Goal: Task Accomplishment & Management: Manage account settings

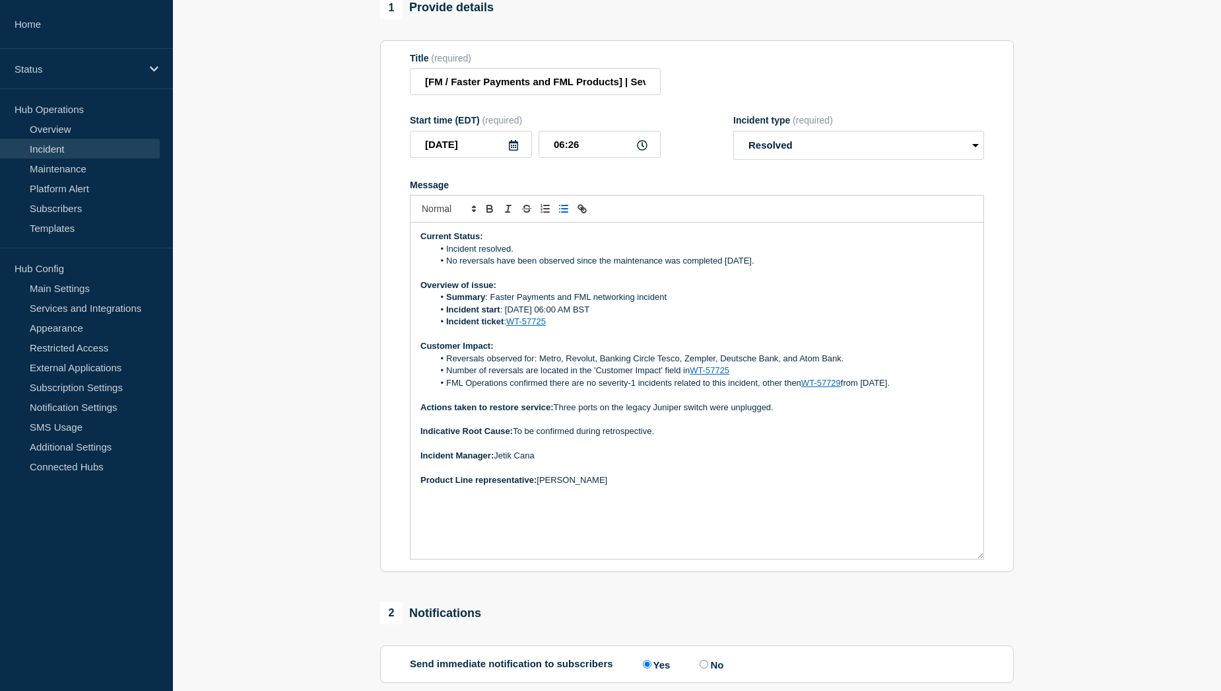
drag, startPoint x: 629, startPoint y: 513, endPoint x: 418, endPoint y: 261, distance: 328.6
click at [418, 261] on div "Current Status: Incident resolved. No reversals have been observed since the ma…" at bounding box center [697, 390] width 573 height 336
copy div "Current Status: Incident resolved. No reversals have been observed since the ma…"
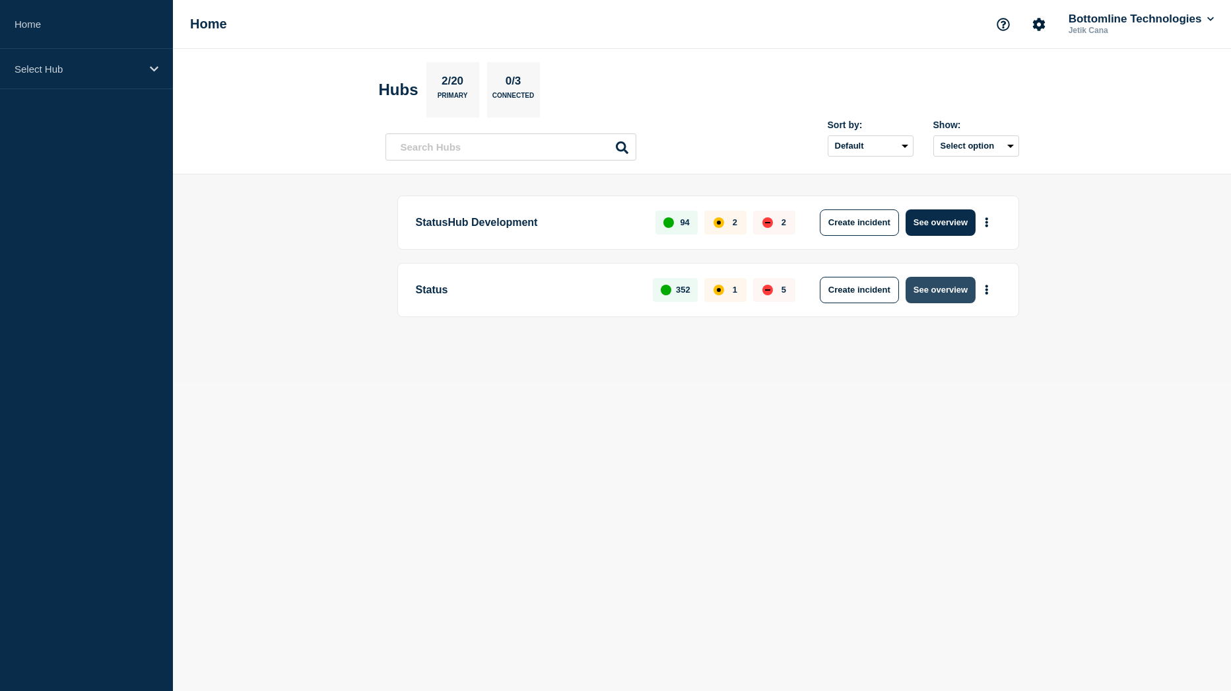
click at [923, 288] on button "See overview" at bounding box center [941, 290] width 70 height 26
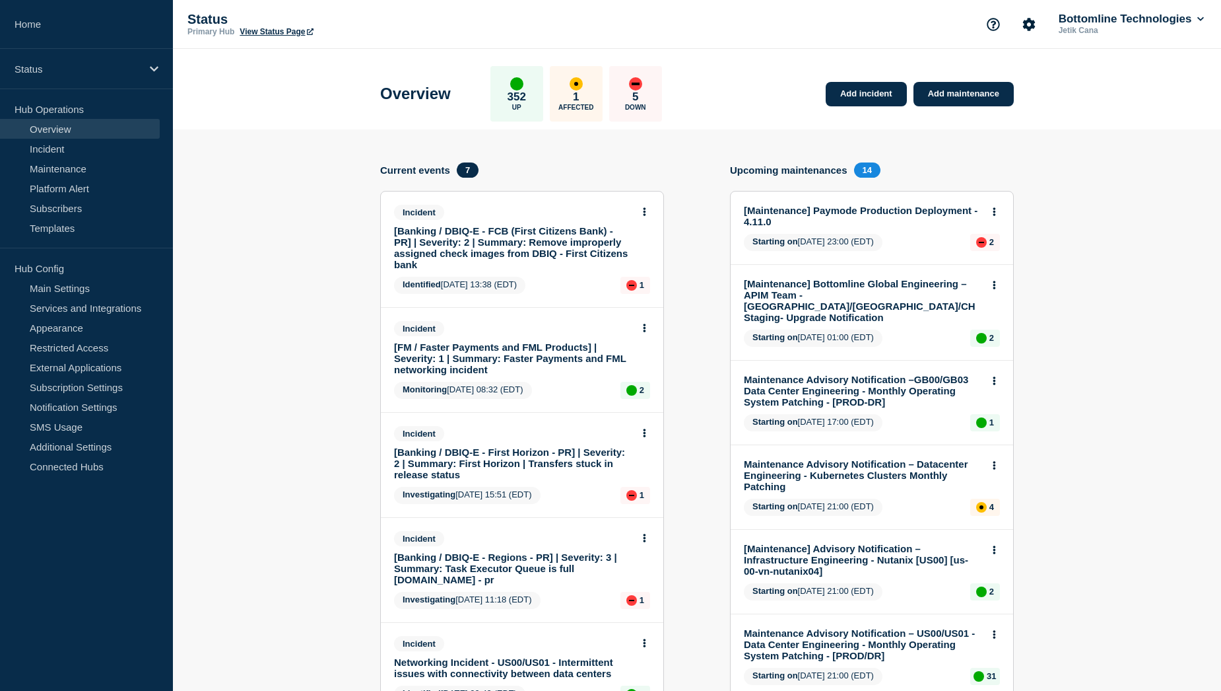
click at [493, 352] on link "[FM / Faster Payments and FML Products] | Severity: 1 | Summary: Faster Payment…" at bounding box center [513, 358] width 238 height 34
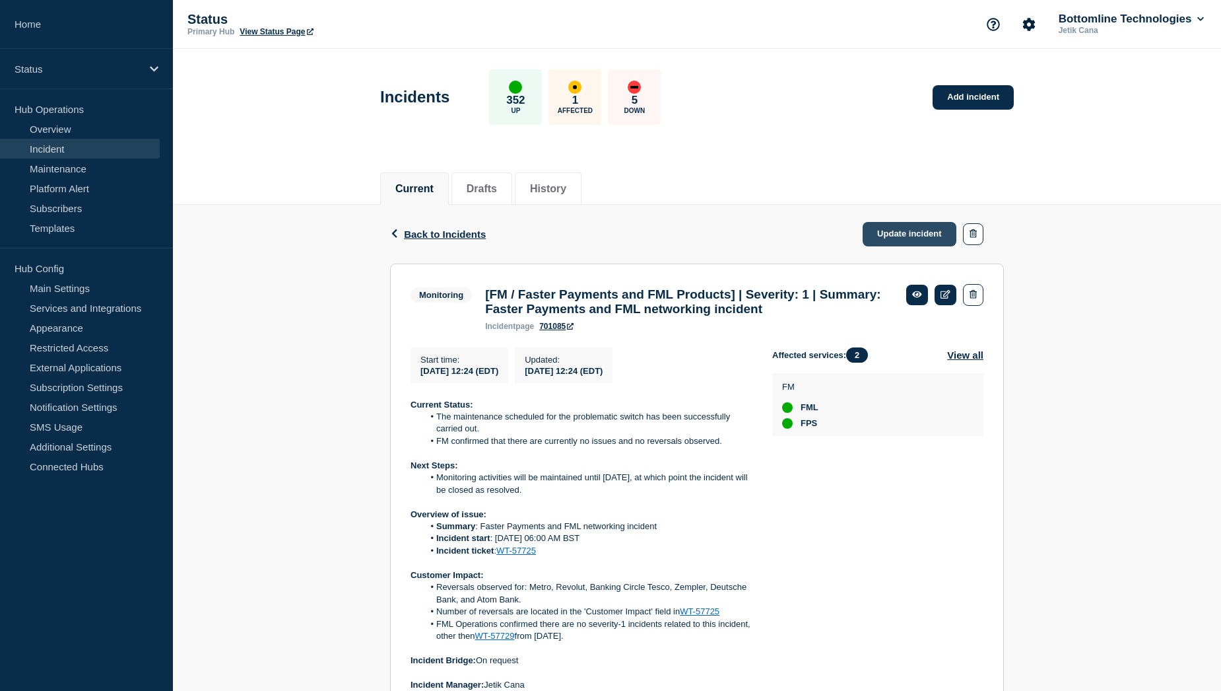
click at [903, 243] on link "Update incident" at bounding box center [910, 234] width 94 height 24
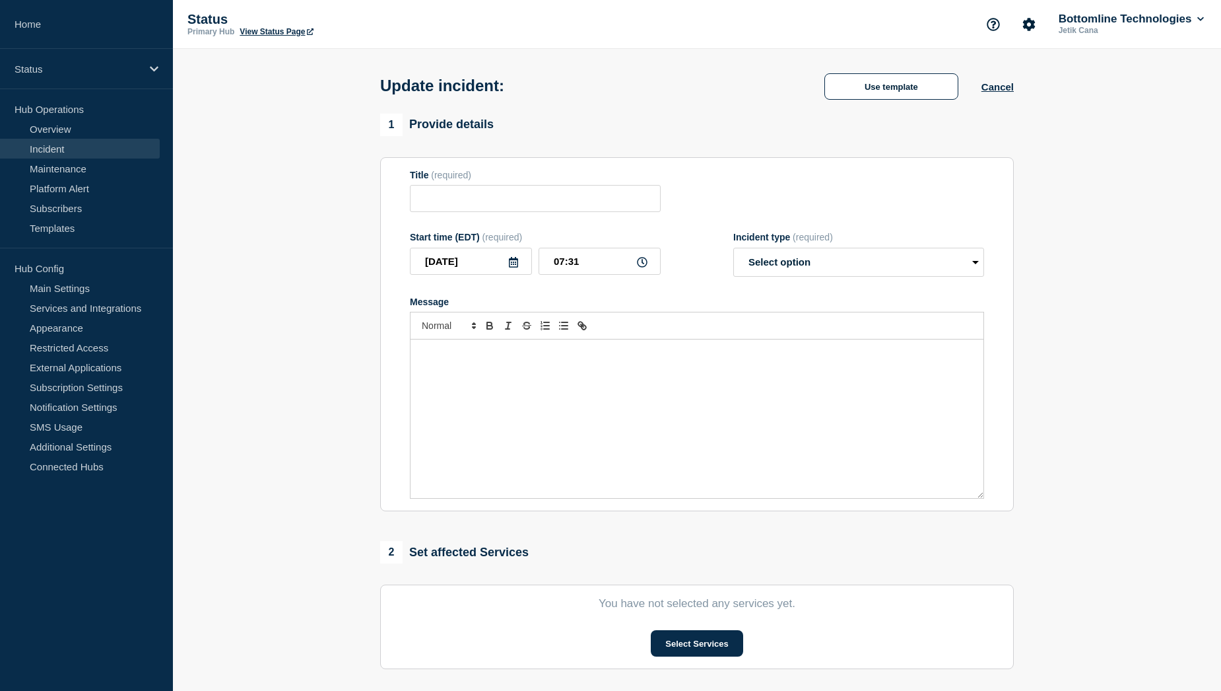
type input "[FM / Faster Payments and FML Products] | Severity: 1 | Summary: Faster Payment…"
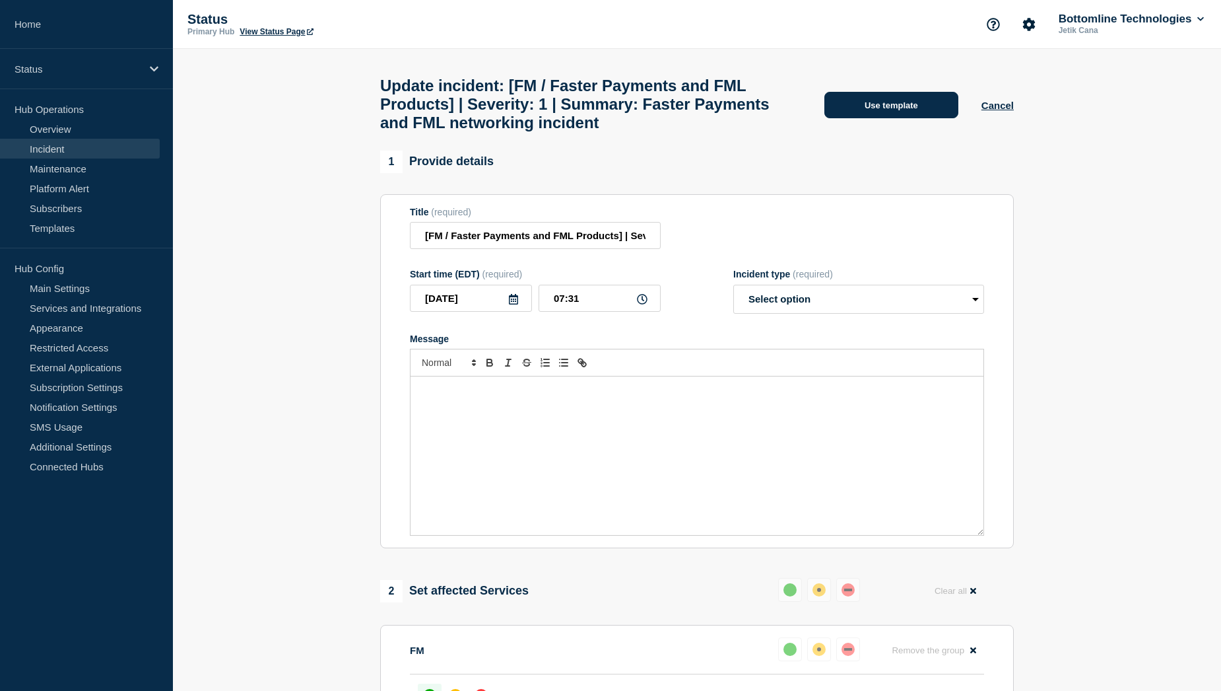
click at [919, 108] on button "Use template" at bounding box center [892, 105] width 134 height 26
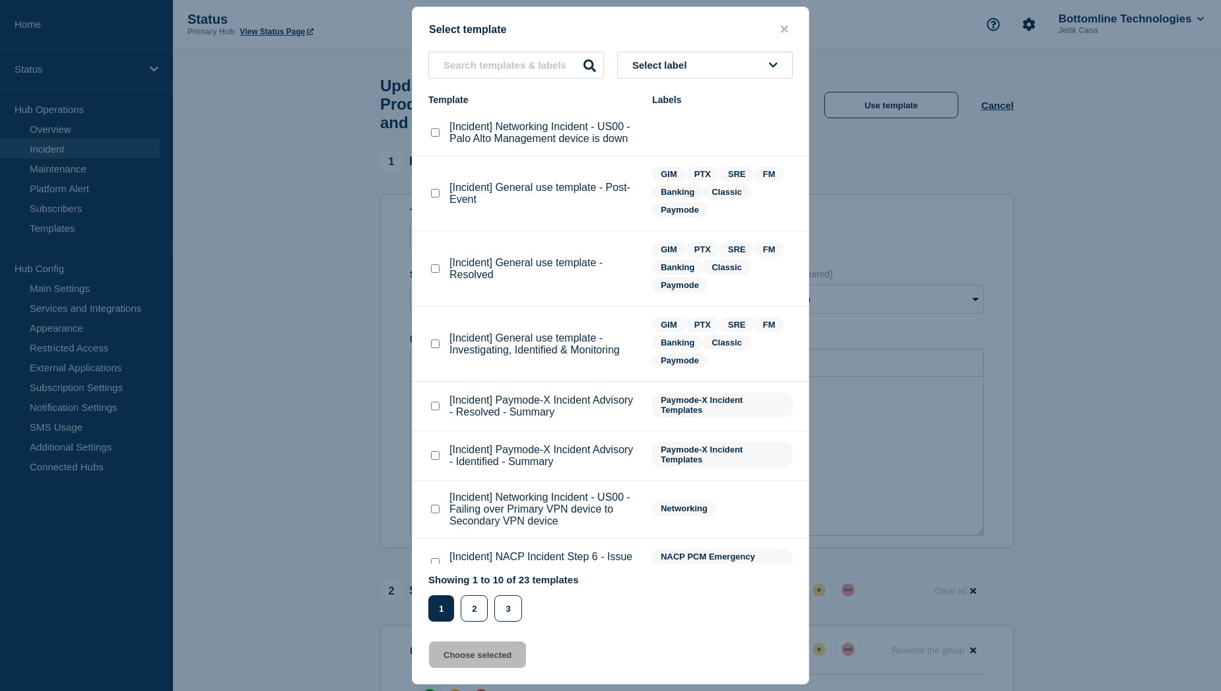
click at [881, 421] on div at bounding box center [610, 345] width 1221 height 691
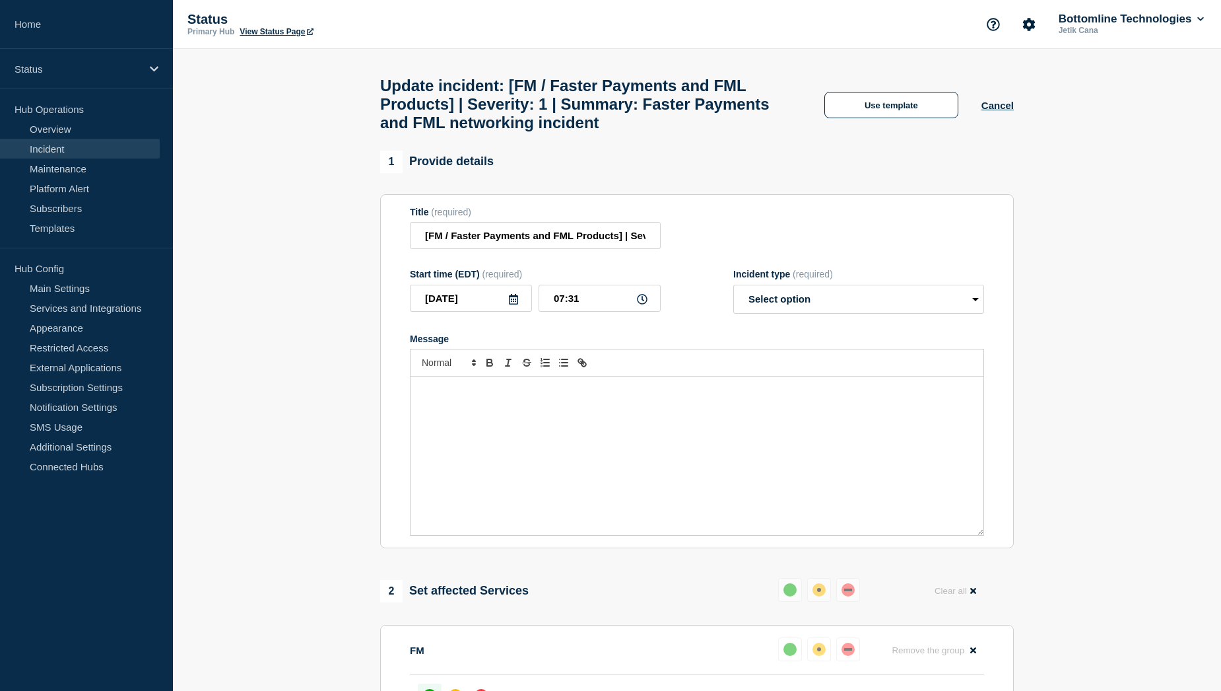
click at [510, 426] on div "Message" at bounding box center [697, 455] width 573 height 158
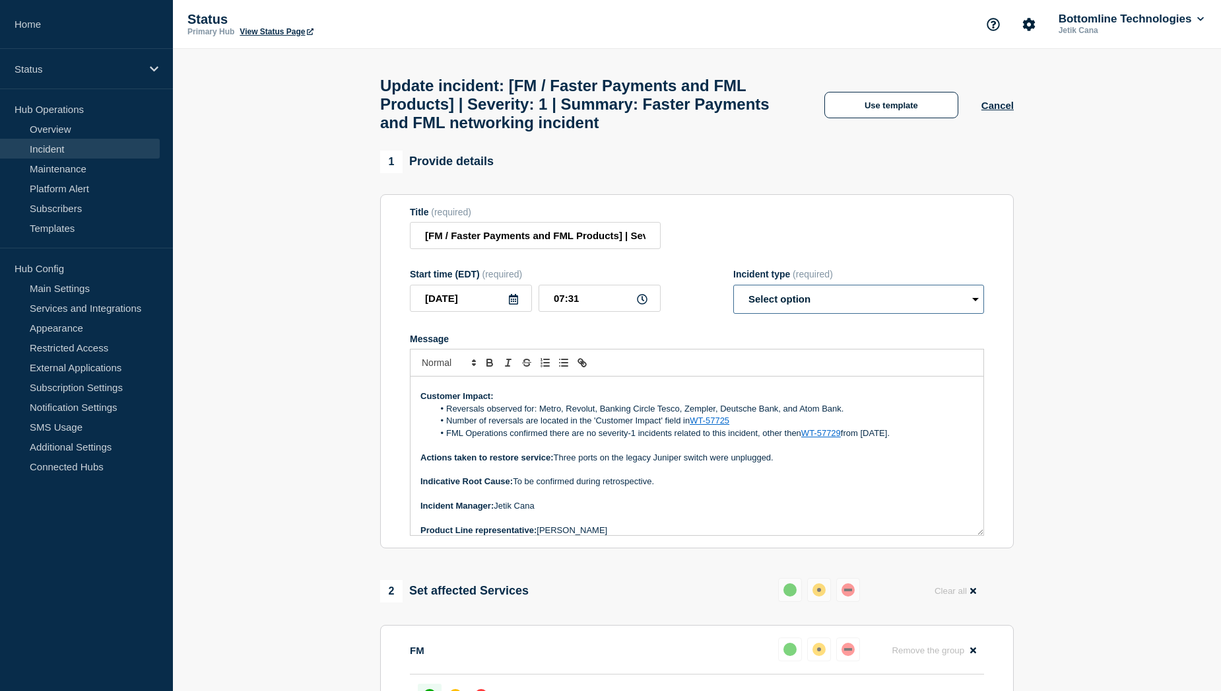
click at [824, 310] on select "Select option Investigating Identified Monitoring Resolved" at bounding box center [858, 299] width 251 height 29
select select "resolved"
click at [733, 294] on select "Select option Investigating Identified Monitoring Resolved" at bounding box center [858, 299] width 251 height 29
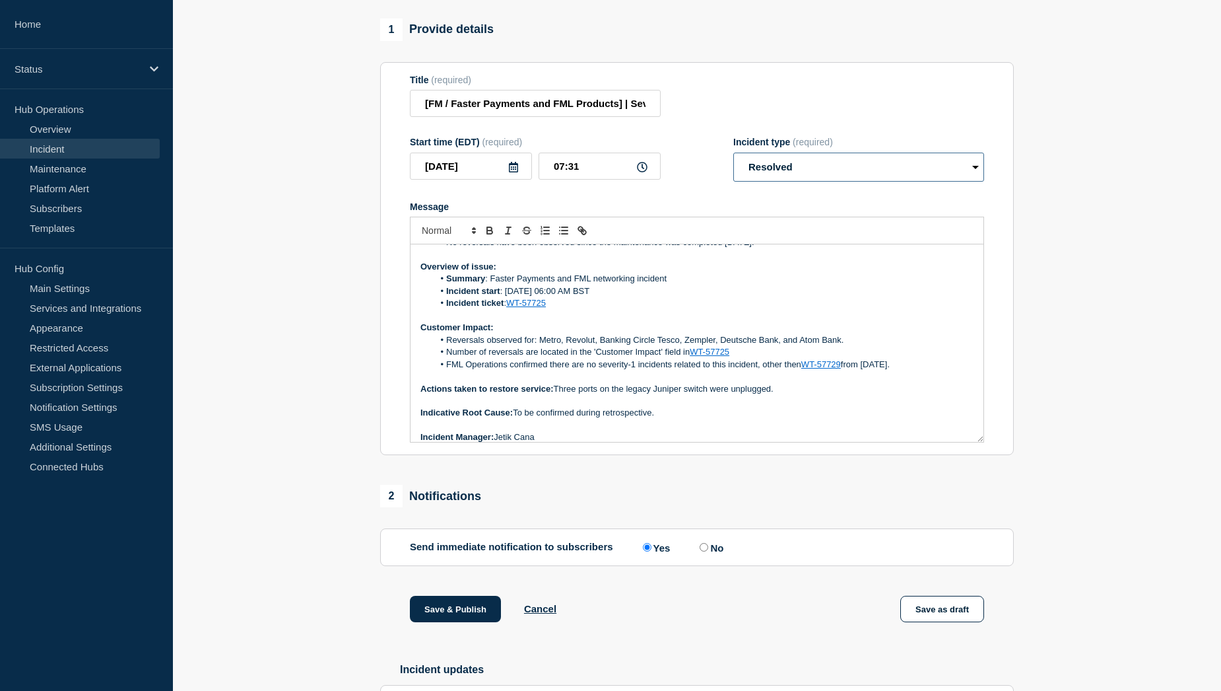
scroll to position [0, 0]
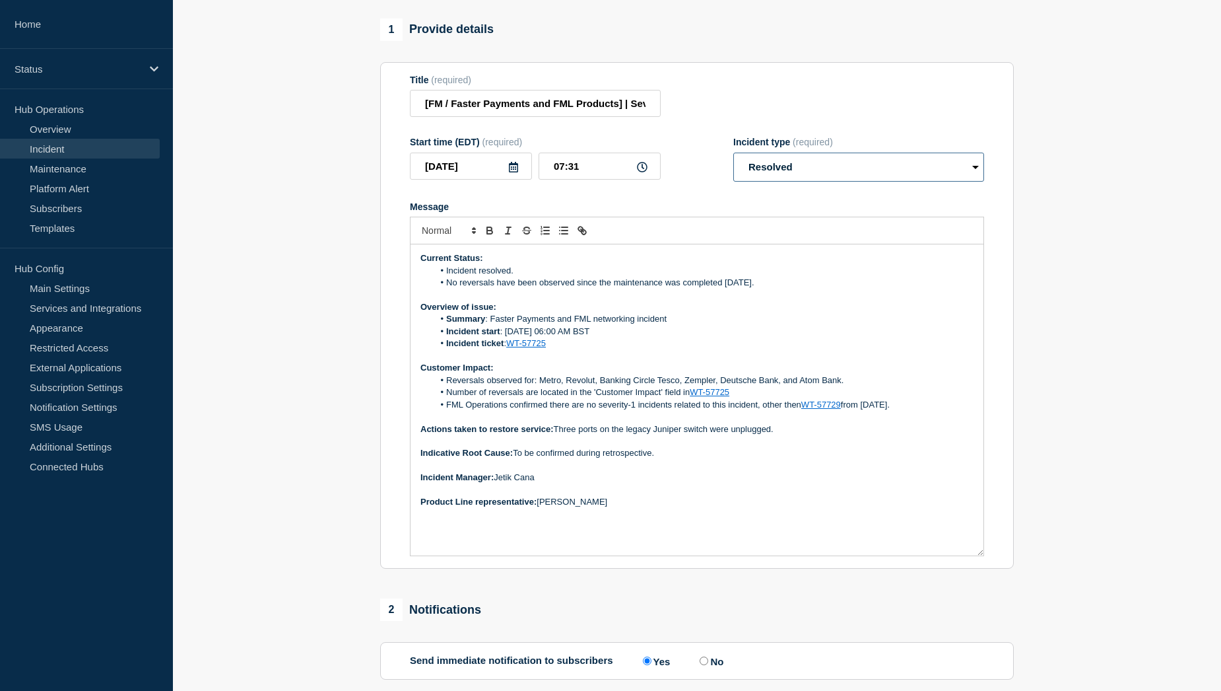
drag, startPoint x: 976, startPoint y: 406, endPoint x: 989, endPoint y: 559, distance: 153.1
click at [989, 559] on section "Title (required) [FM / Faster Payments and FML Products] | Severity: 1 | Summar…" at bounding box center [697, 315] width 634 height 507
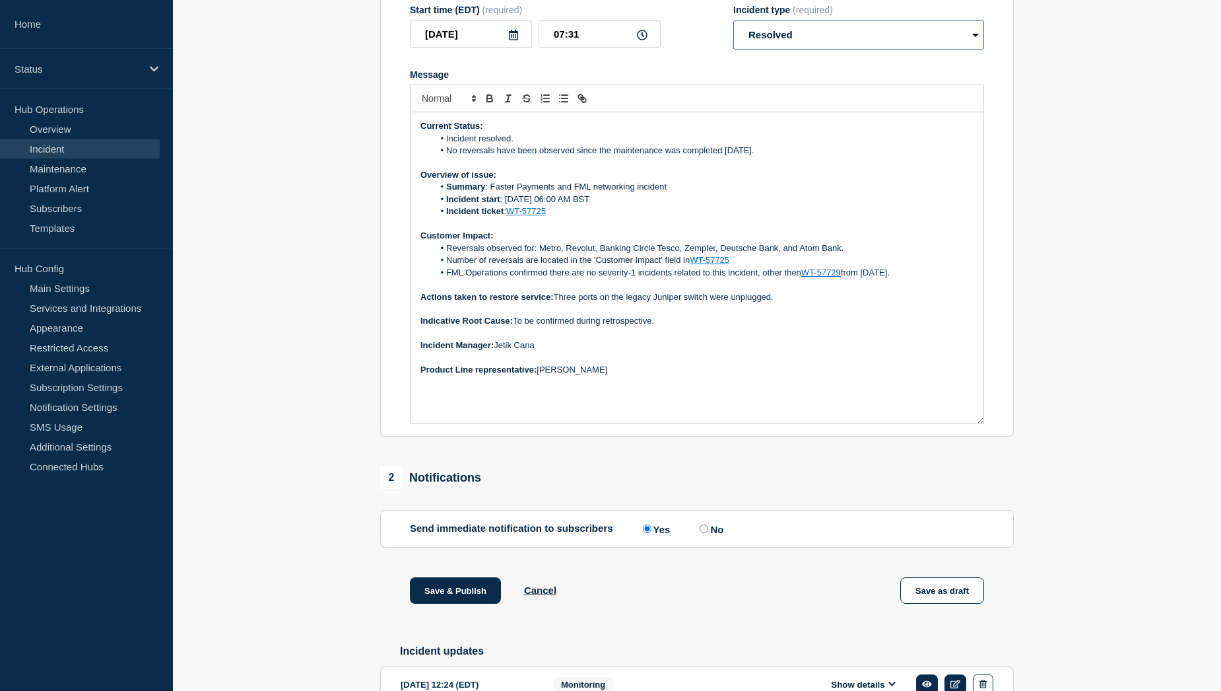
scroll to position [330, 0]
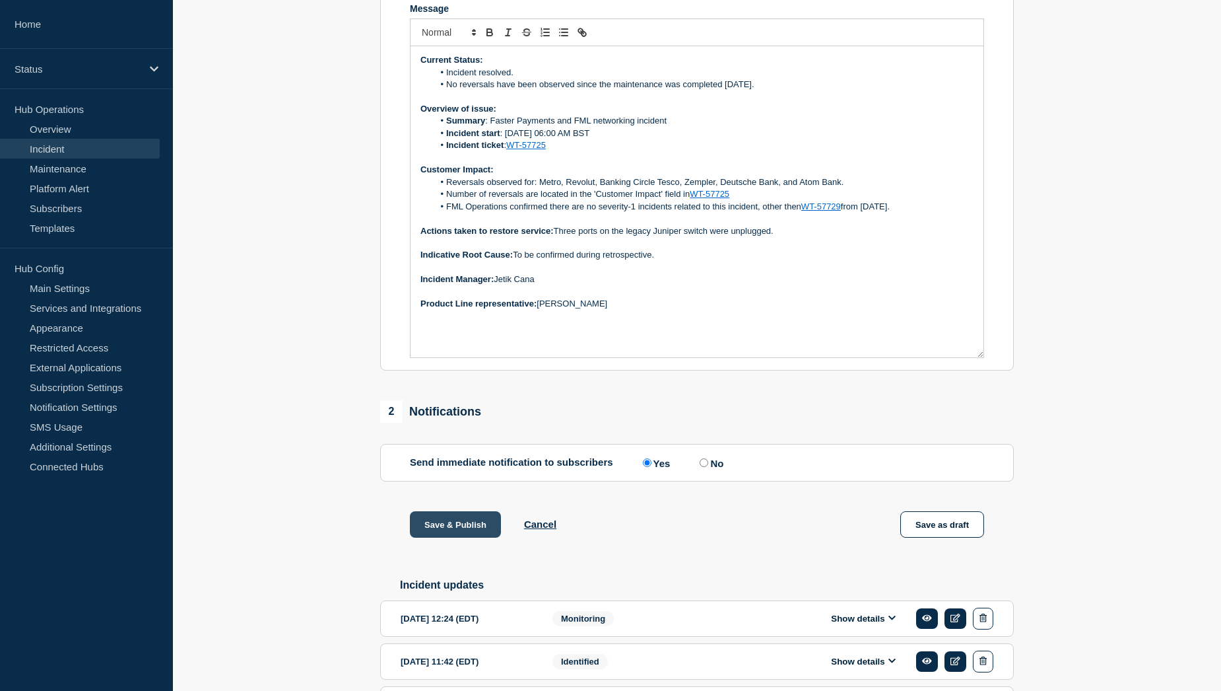
click at [436, 537] on button "Save & Publish" at bounding box center [455, 524] width 91 height 26
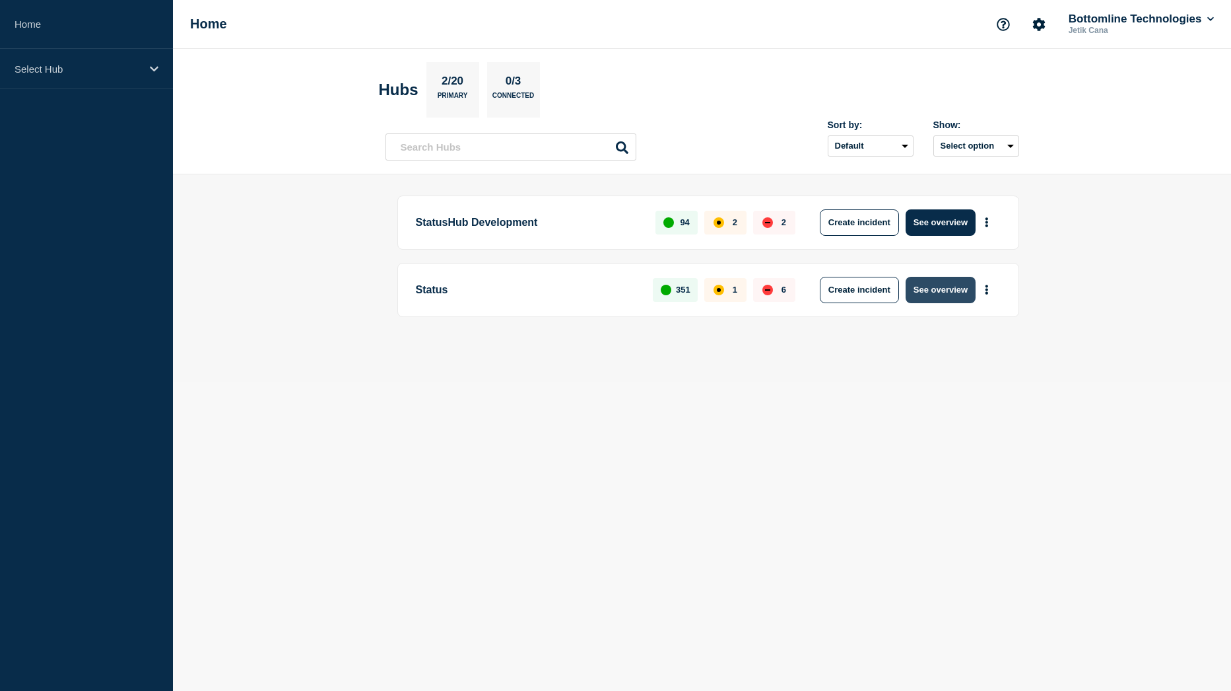
click at [949, 299] on button "See overview" at bounding box center [941, 290] width 70 height 26
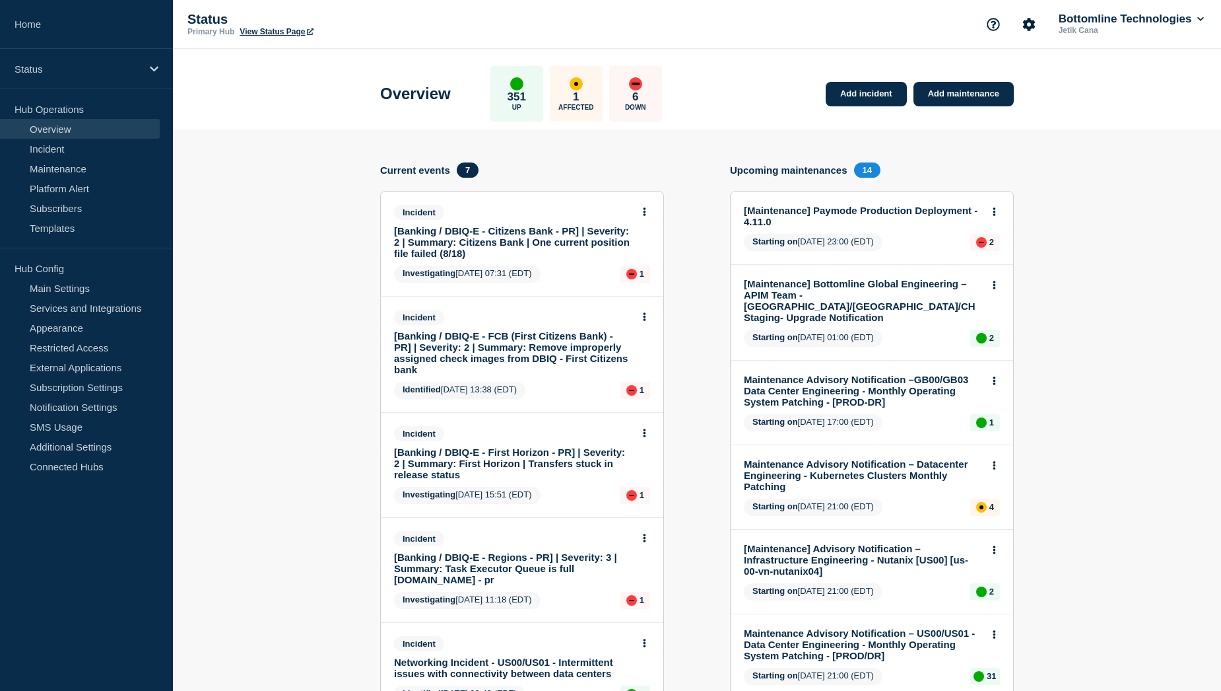
click at [534, 242] on link "[Banking / DBIQ-E - Citizens Bank - PR] | Severity: 2 | Summary: Citizens Bank …" at bounding box center [513, 242] width 238 height 34
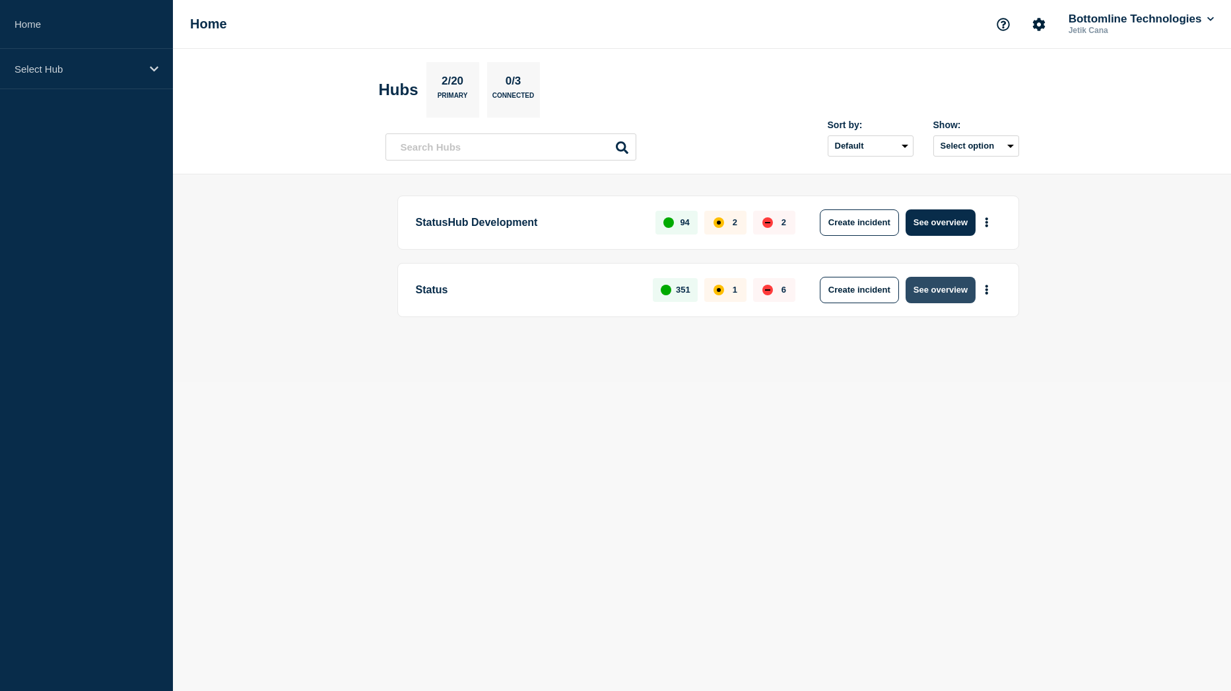
click at [949, 290] on button "See overview" at bounding box center [941, 290] width 70 height 26
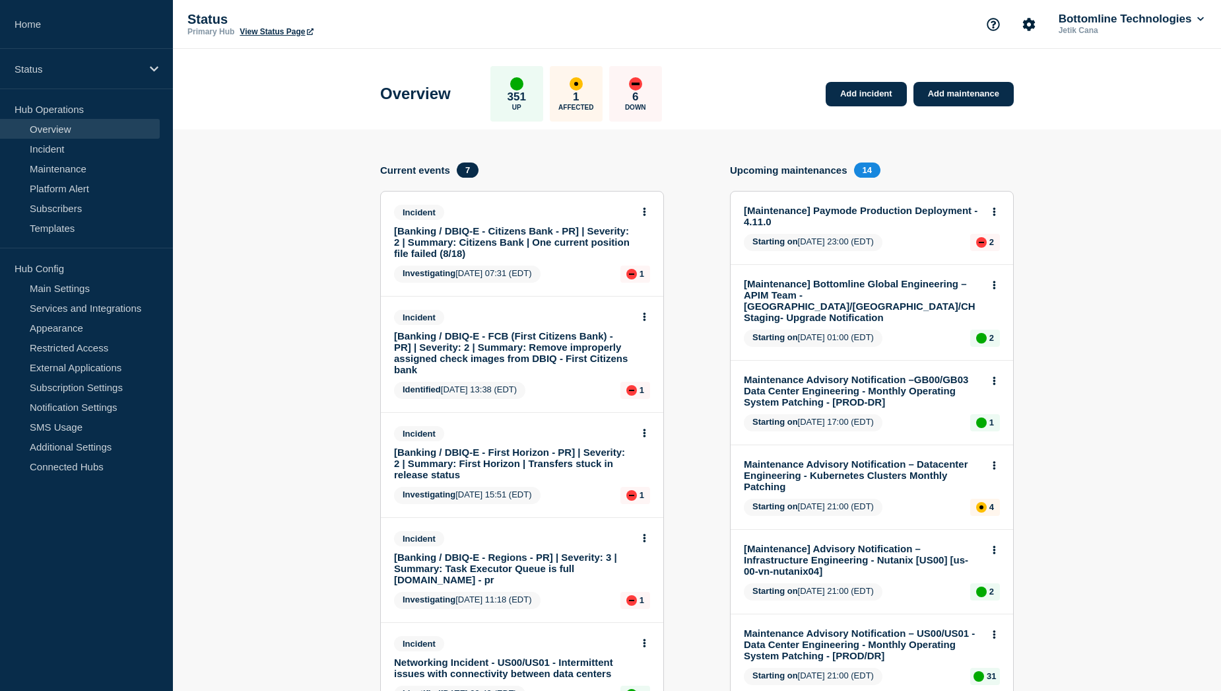
click at [529, 246] on link "[Banking / DBIQ-E - Citizens Bank - PR] | Severity: 2 | Summary: Citizens Bank …" at bounding box center [513, 242] width 238 height 34
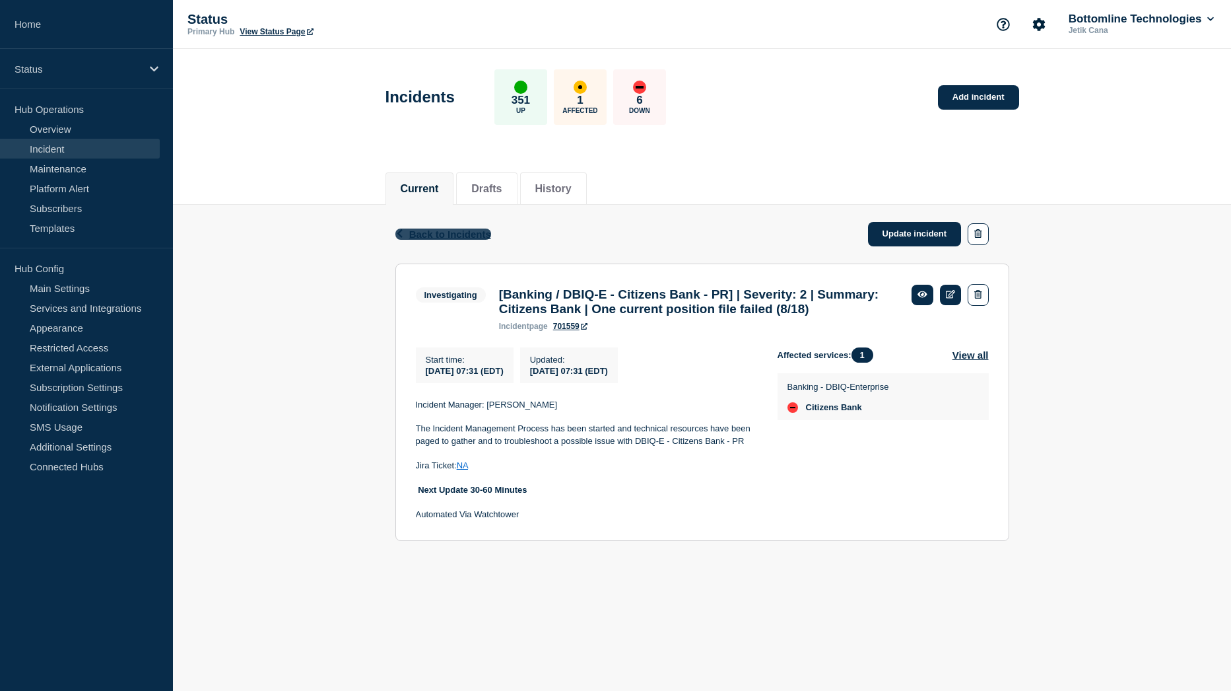
click at [473, 233] on span "Back to Incidents" at bounding box center [450, 233] width 82 height 11
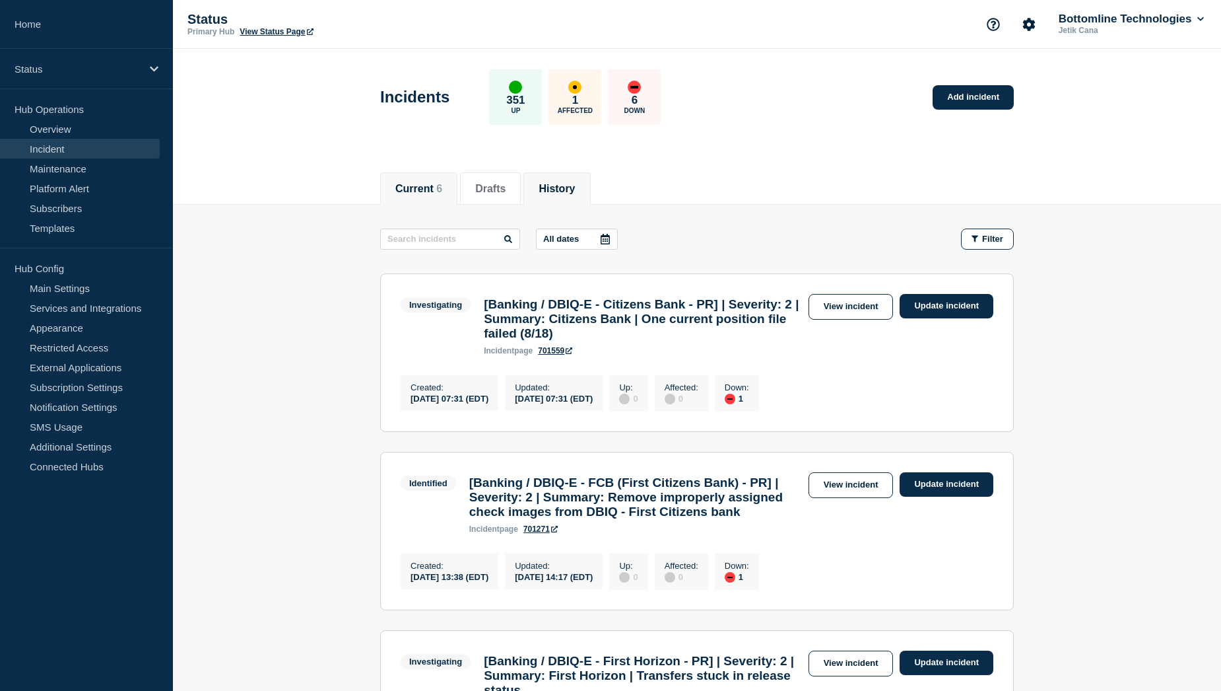
click at [574, 189] on button "History" at bounding box center [557, 189] width 36 height 12
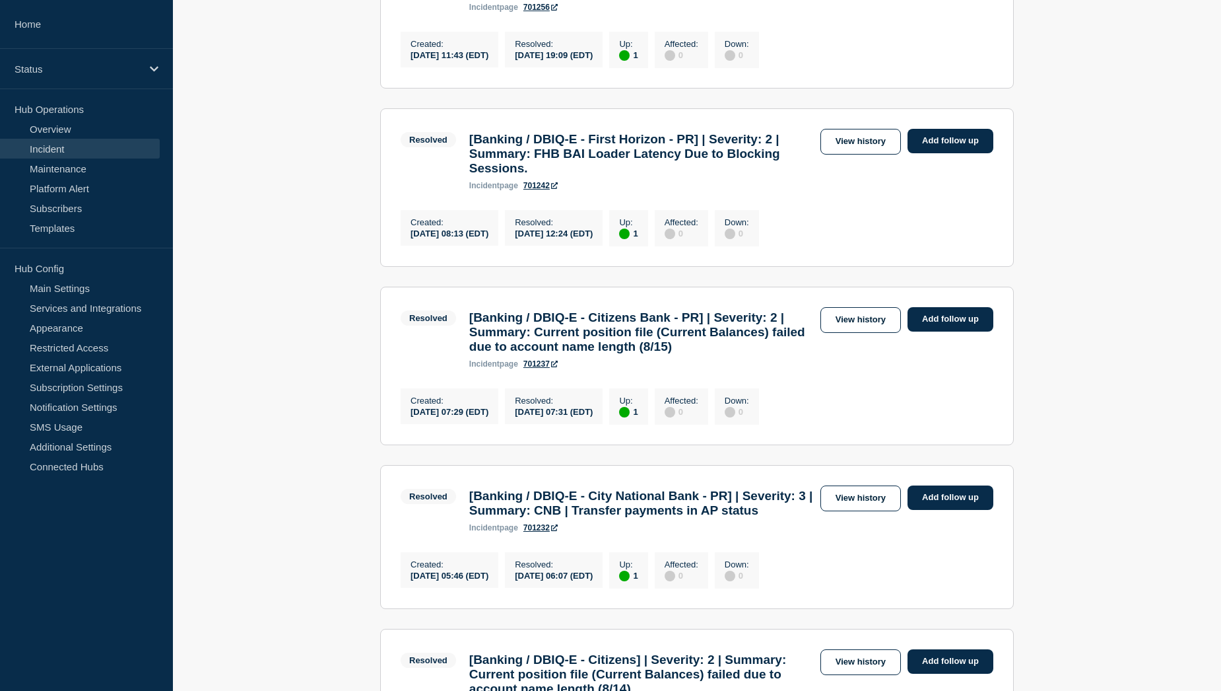
scroll to position [1254, 0]
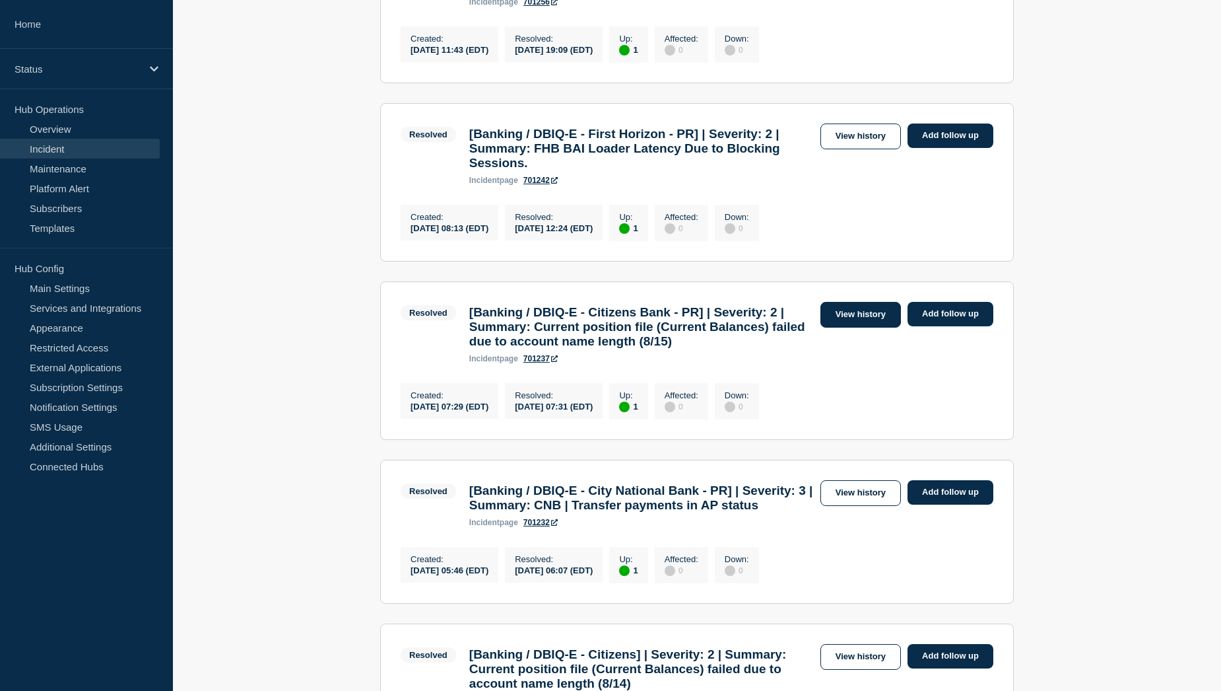
click at [846, 327] on link "View history" at bounding box center [861, 315] width 81 height 26
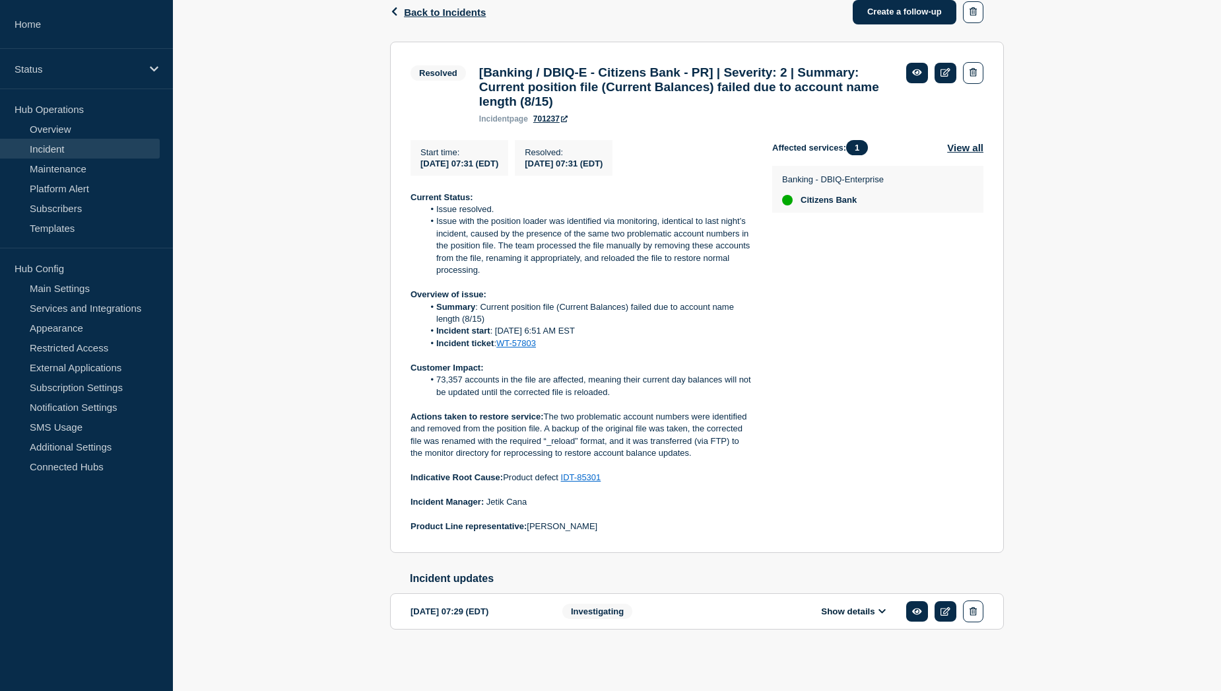
scroll to position [237, 0]
click at [866, 613] on button "Show details" at bounding box center [853, 610] width 73 height 11
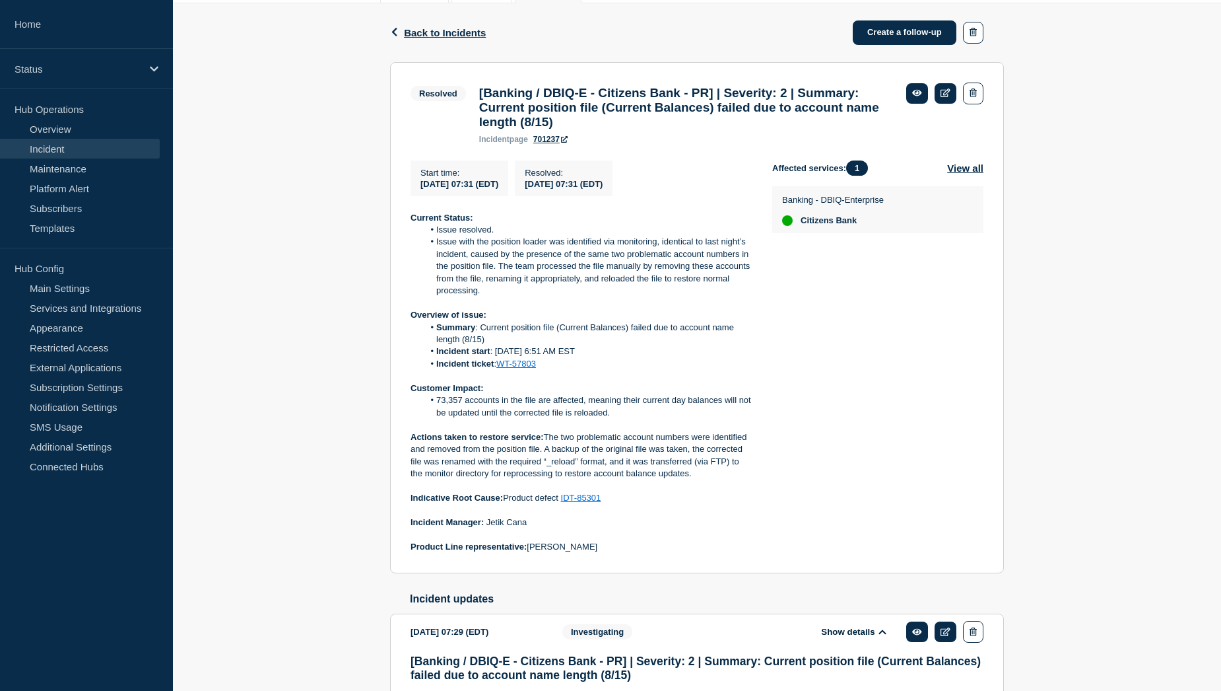
scroll to position [0, 0]
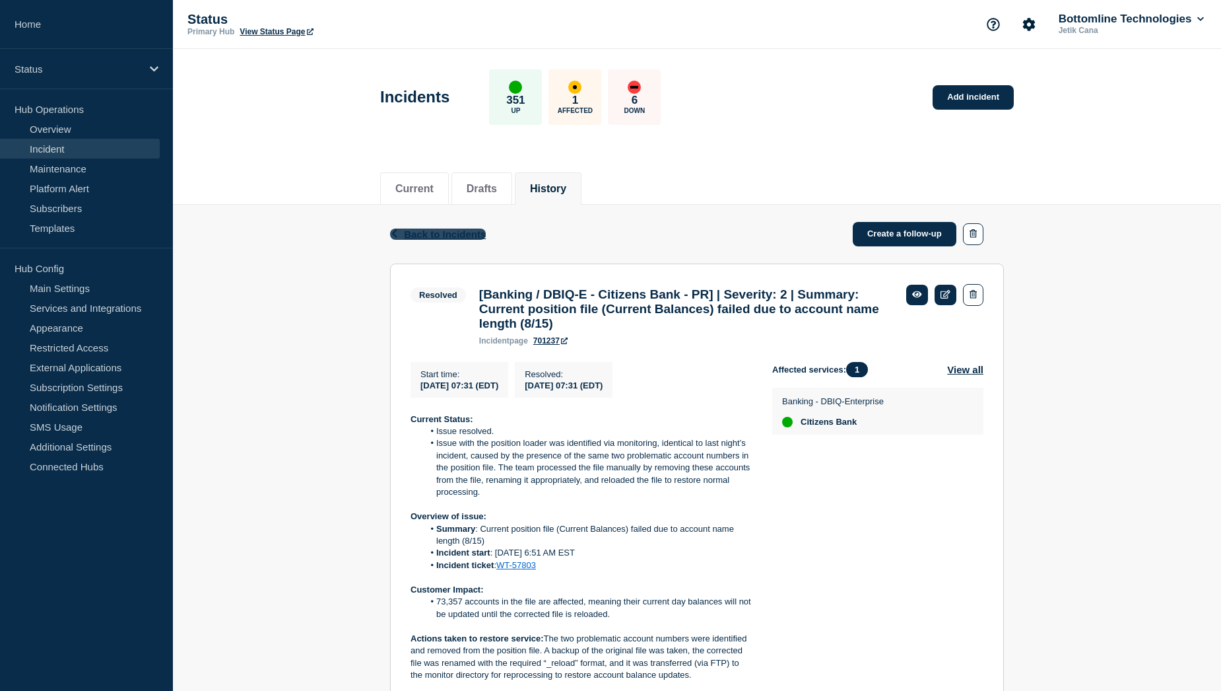
click at [433, 236] on span "Back to Incidents" at bounding box center [445, 233] width 82 height 11
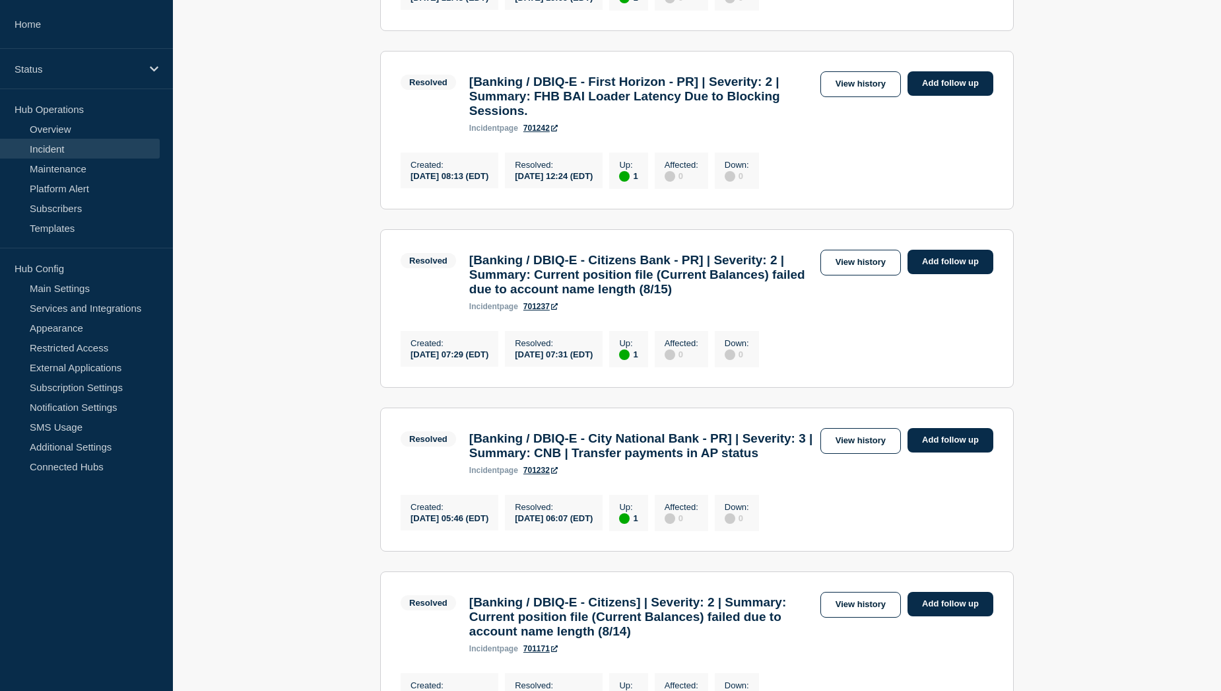
scroll to position [1320, 0]
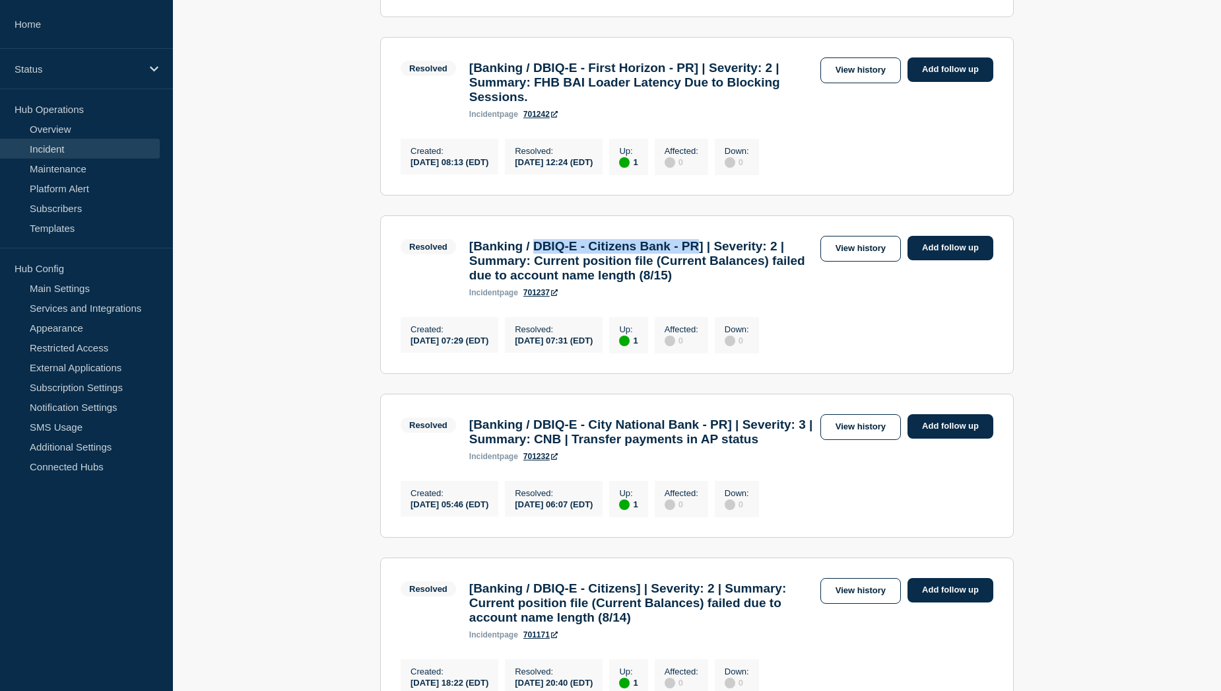
drag, startPoint x: 540, startPoint y: 347, endPoint x: 729, endPoint y: 348, distance: 188.8
click at [729, 283] on h3 "[Banking / DBIQ-E - Citizens Bank - PR] | Severity: 2 | Summary: Current positi…" at bounding box center [641, 261] width 345 height 44
copy h3 "DBIQ-E - Citizens Bank - PR"
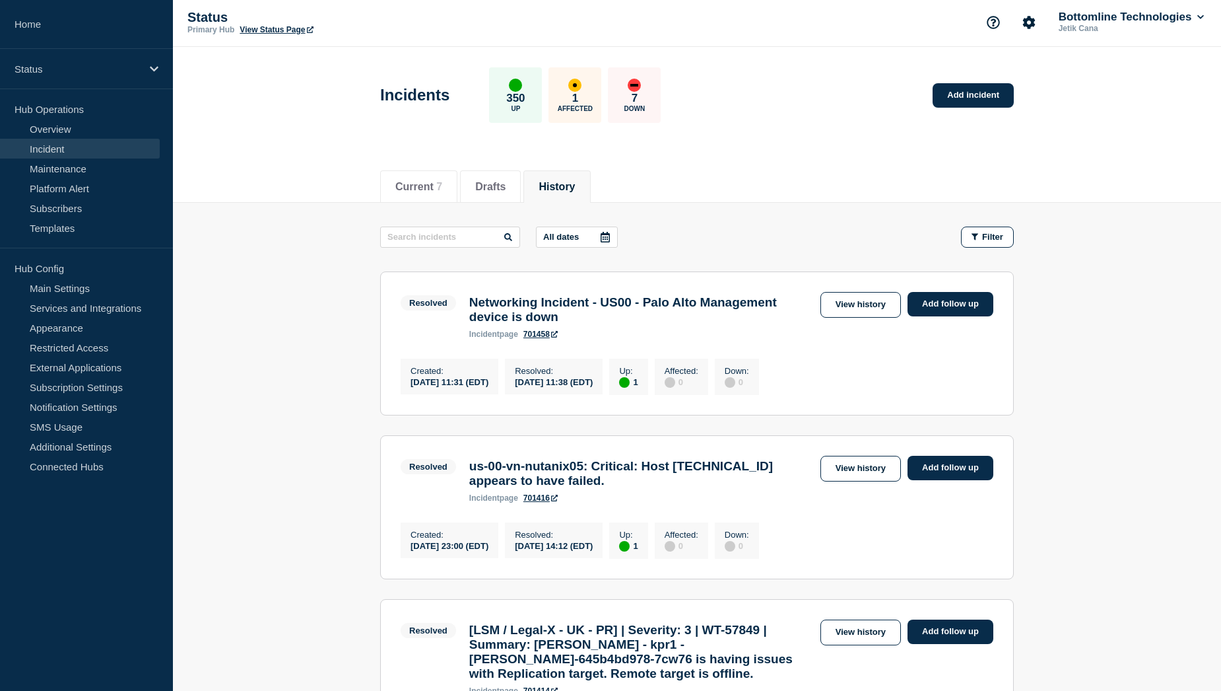
scroll to position [0, 0]
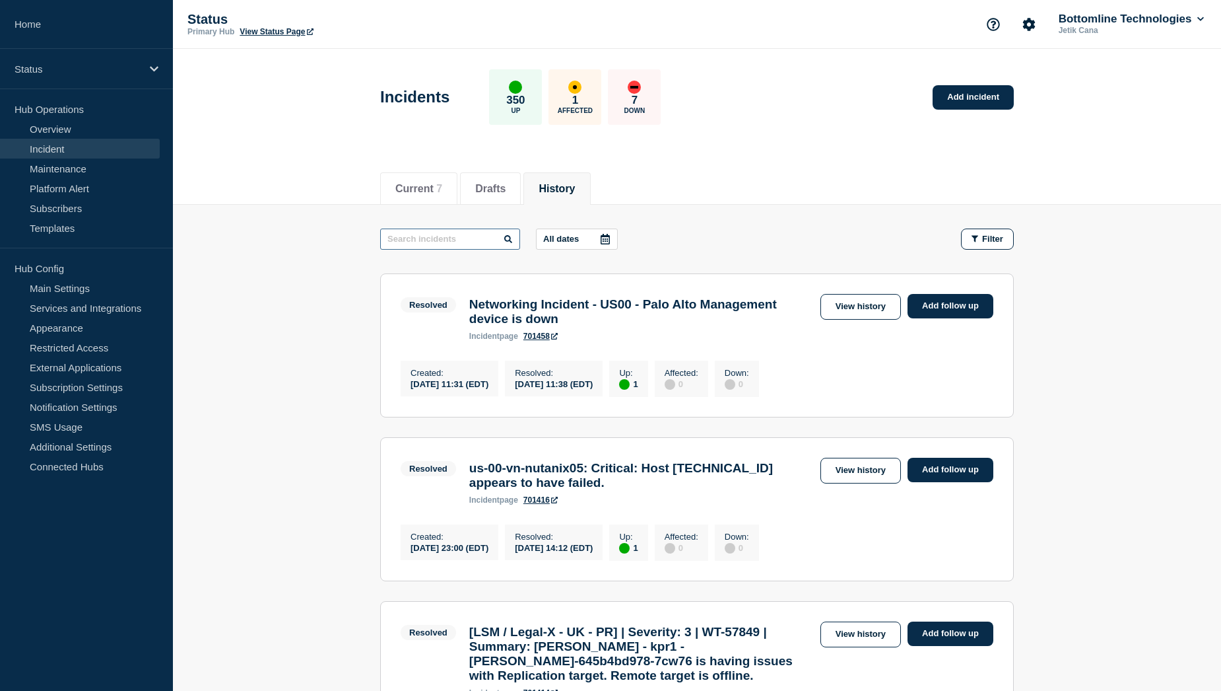
click at [463, 238] on input "text" at bounding box center [450, 238] width 140 height 21
paste input "DBIQ-E - Citizens Bank - PR"
type input "DBIQ-E - Citizens Bank - PR"
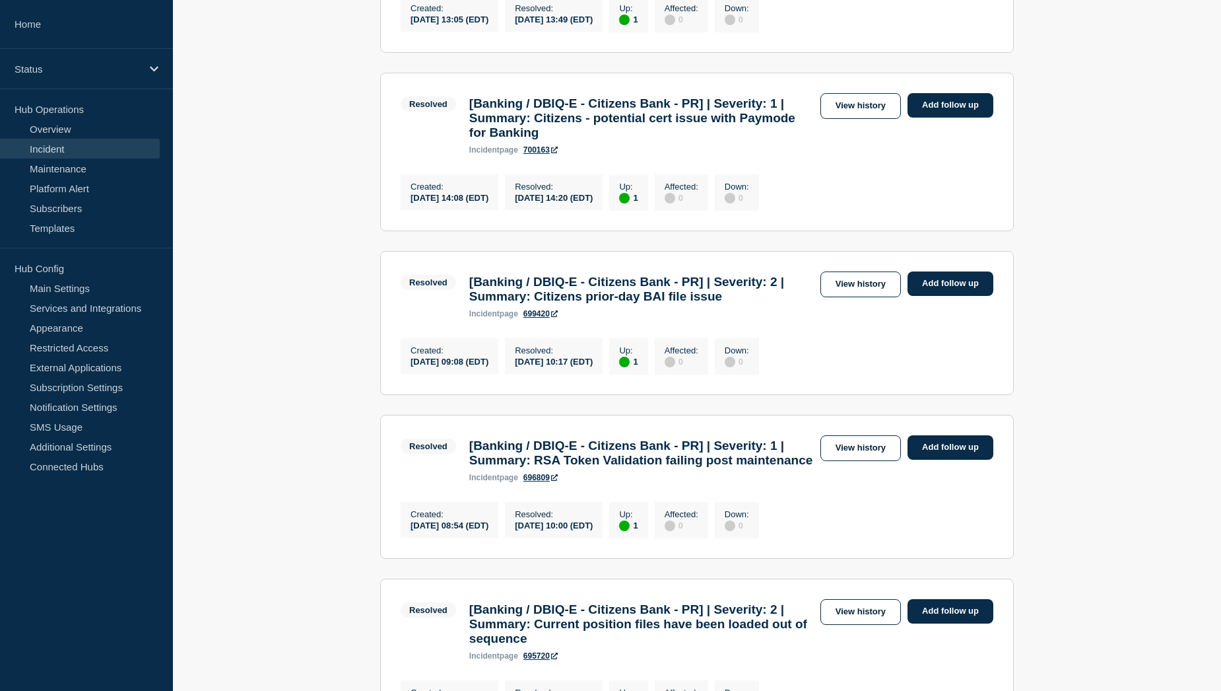
scroll to position [726, 0]
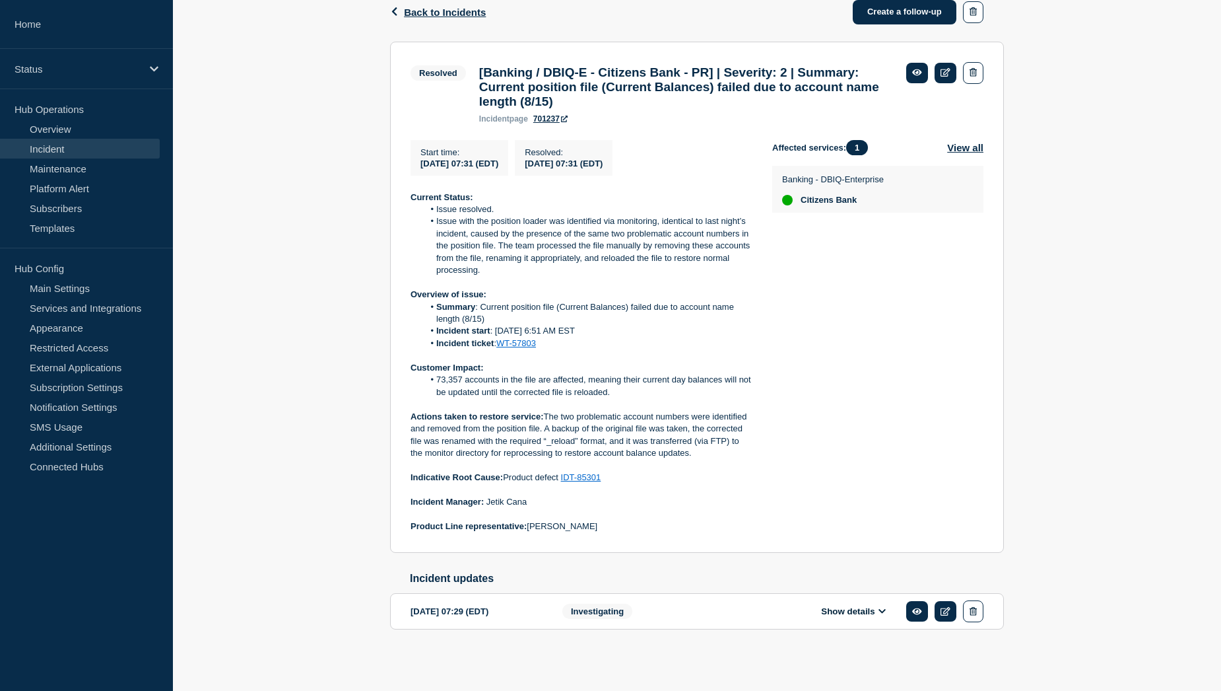
scroll to position [237, 0]
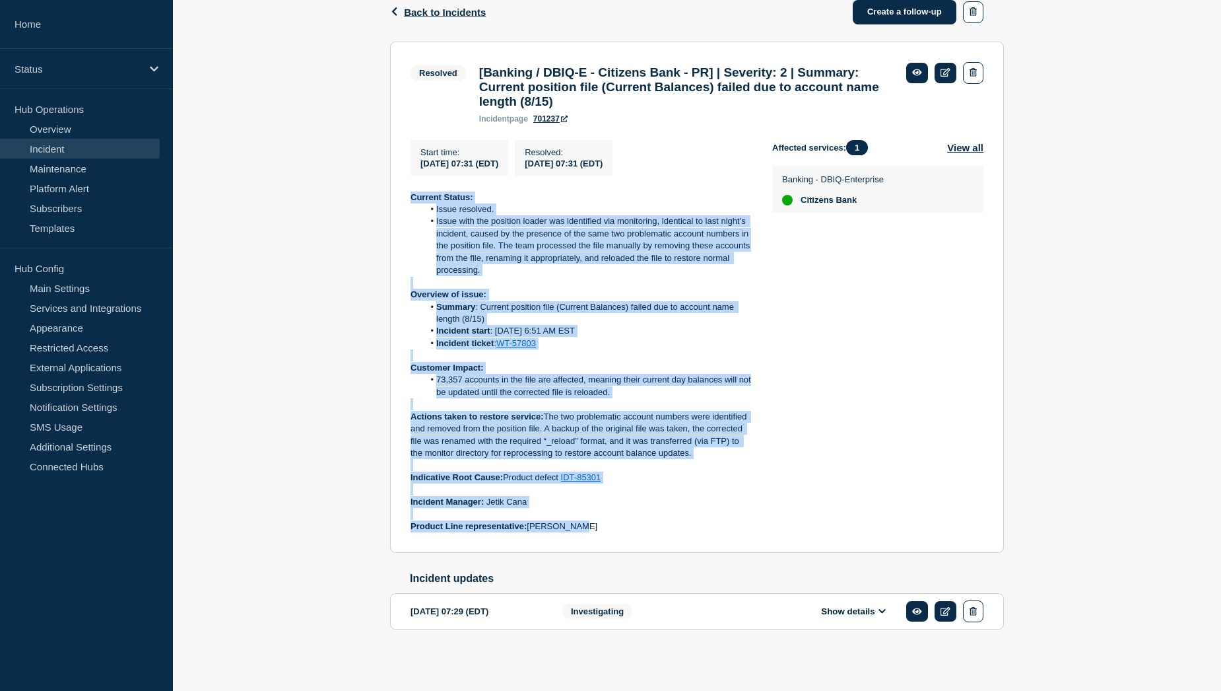
drag, startPoint x: 411, startPoint y: 194, endPoint x: 611, endPoint y: 524, distance: 385.1
click at [611, 524] on div "Current Status: Issue resolved. Issue with the position loader was identified v…" at bounding box center [581, 361] width 341 height 341
copy div "Current Status: Issue resolved. Issue with the position loader was identified v…"
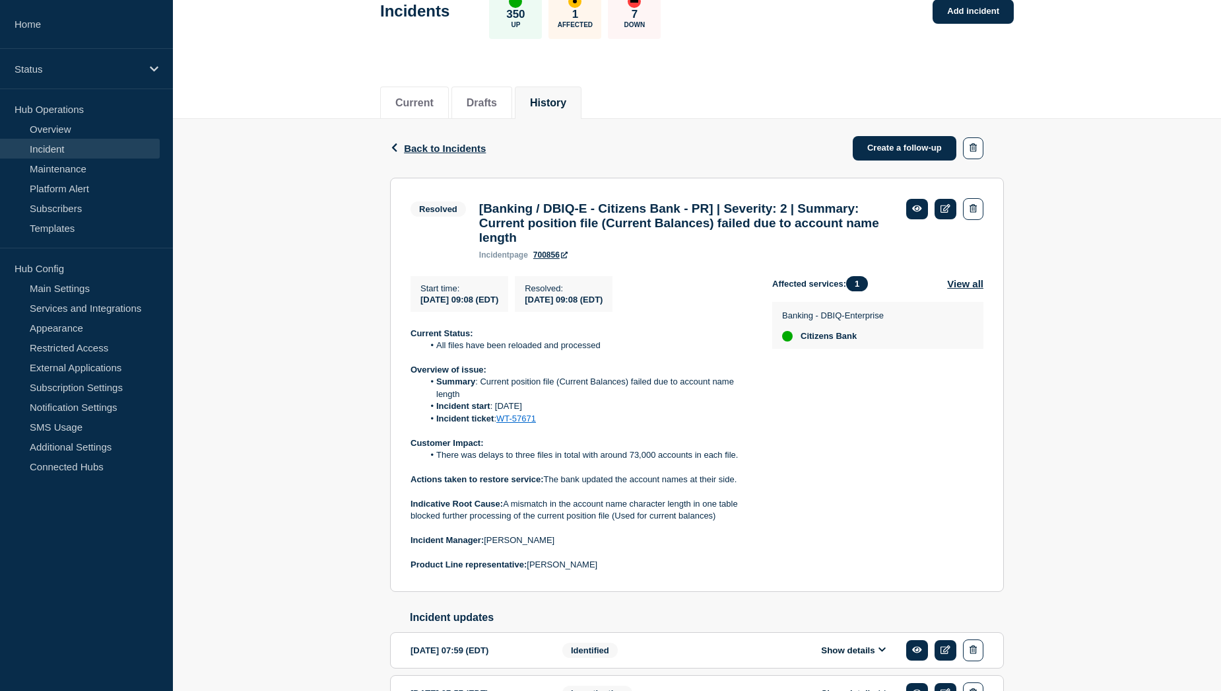
scroll to position [183, 0]
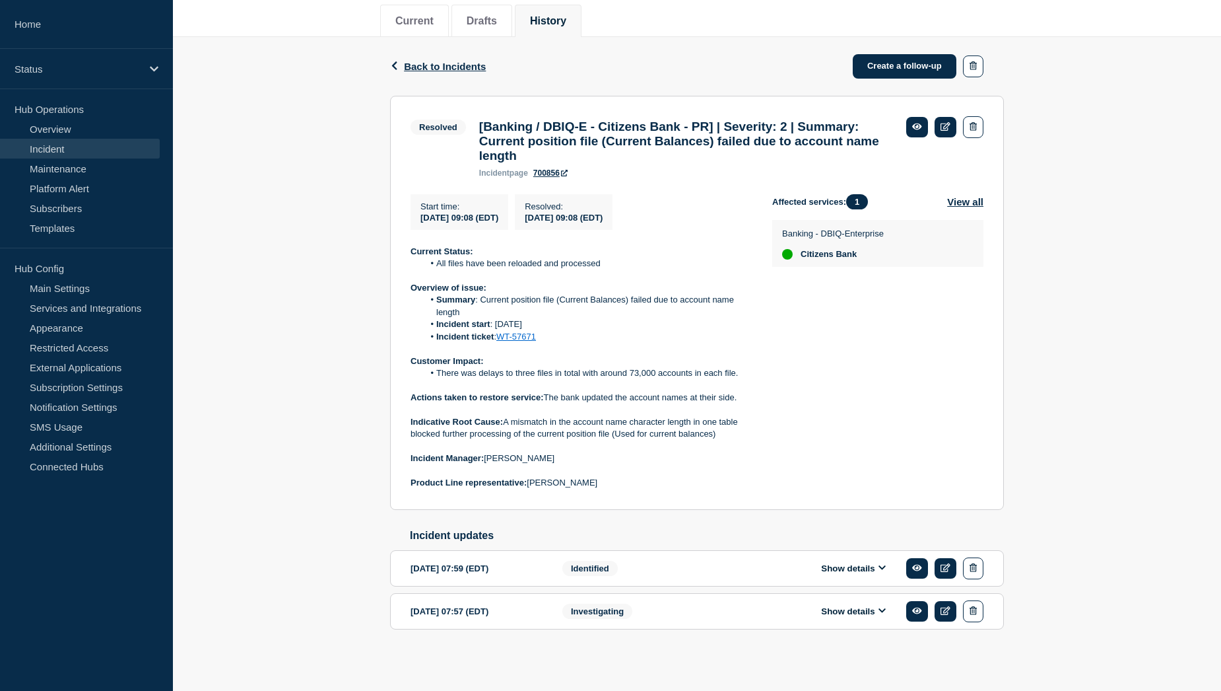
click at [842, 565] on button "Show details" at bounding box center [853, 567] width 73 height 11
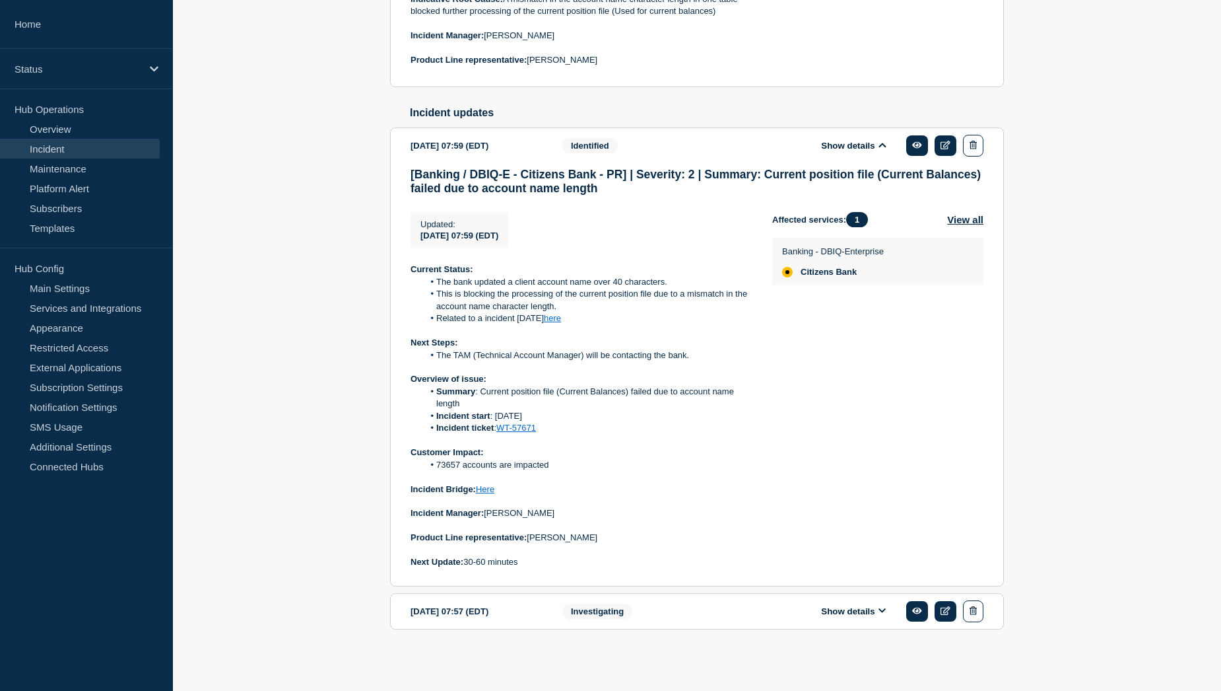
scroll to position [607, 0]
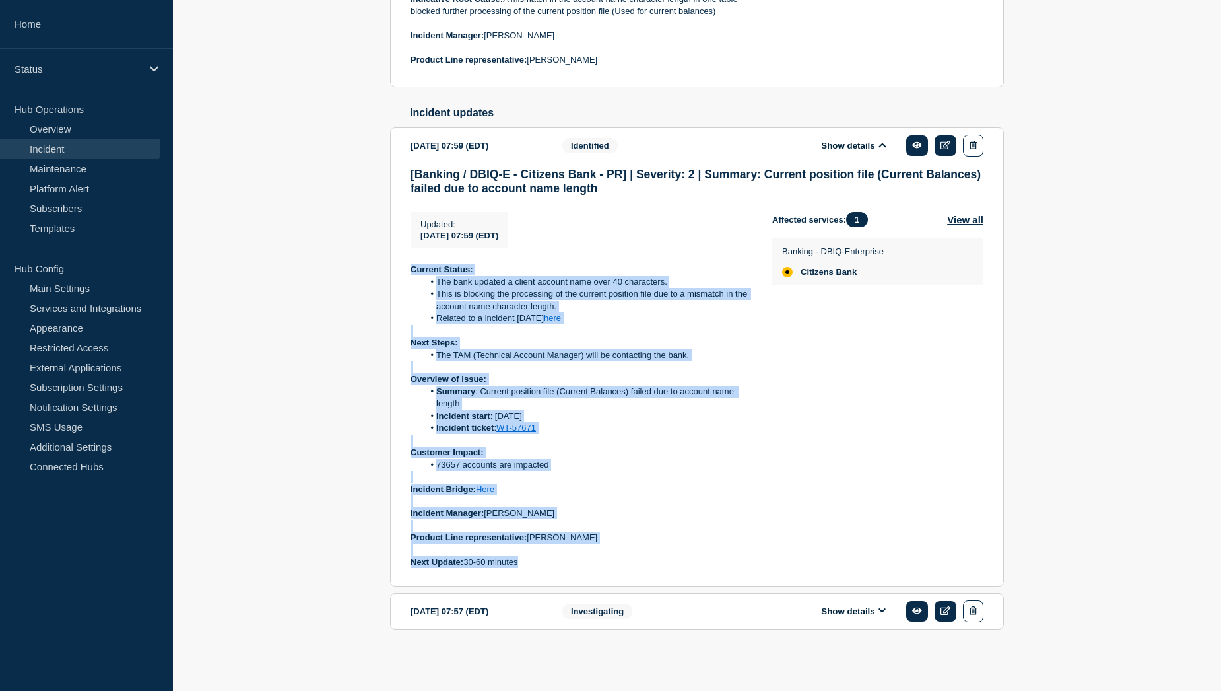
drag, startPoint x: 409, startPoint y: 267, endPoint x: 541, endPoint y: 561, distance: 321.2
click at [541, 561] on section "2025-08-13 07:59 (EDT) Show details Identified [Banking / DBIQ-E - Citizens Ban…" at bounding box center [697, 356] width 614 height 459
copy div "Current Status: The bank updated a client account name over 40 characters. This…"
click at [629, 501] on p at bounding box center [581, 501] width 341 height 12
drag, startPoint x: 527, startPoint y: 564, endPoint x: 411, endPoint y: 262, distance: 323.3
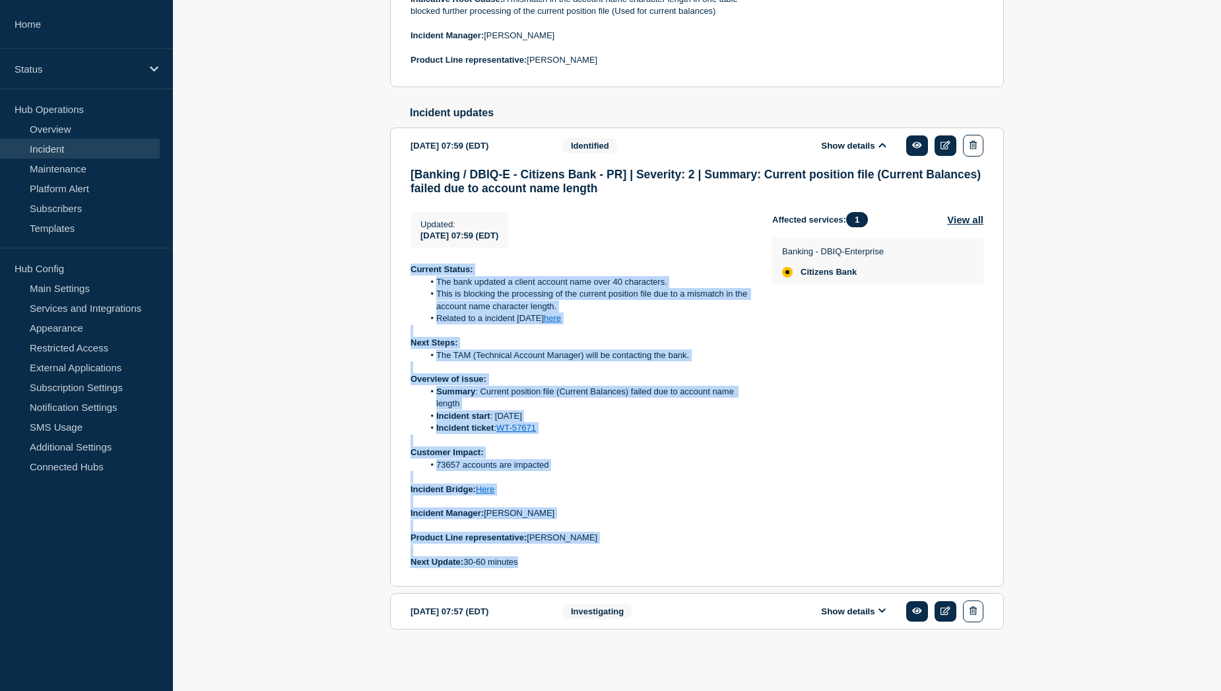
click at [411, 262] on div "Updated : 2025-08-13 07:59 (EDT) Updated 2025-08-13 07:59 (EDT) Current Status:…" at bounding box center [592, 390] width 362 height 356
copy div "Current Status: The bank updated a client account name over 40 characters. This…"
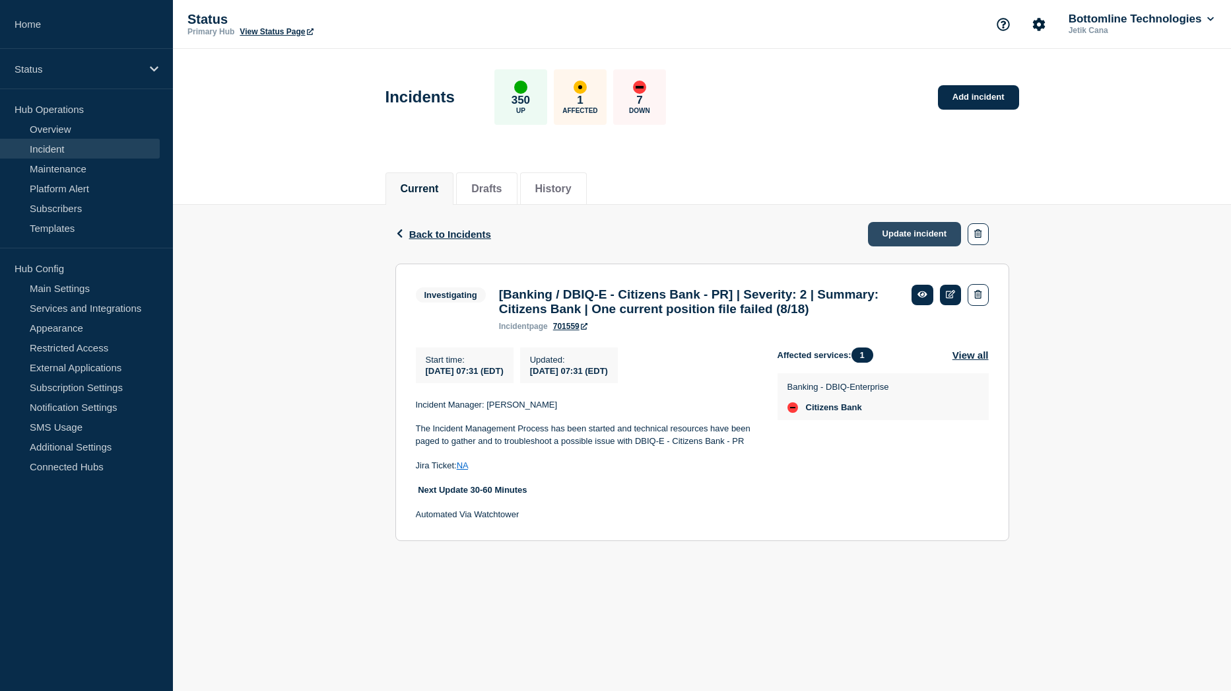
click at [908, 230] on link "Update incident" at bounding box center [915, 234] width 94 height 24
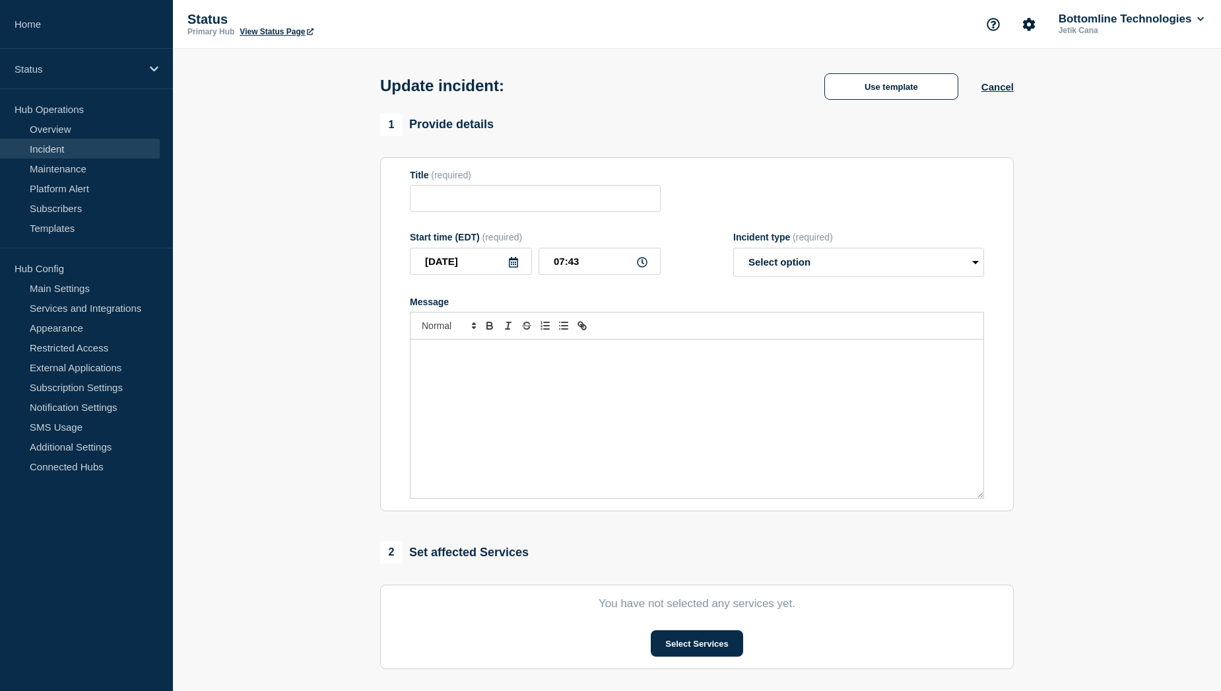
type input "[Banking / DBIQ-E - Citizens Bank - PR] | Severity: 2 | Summary: Citizens Bank …"
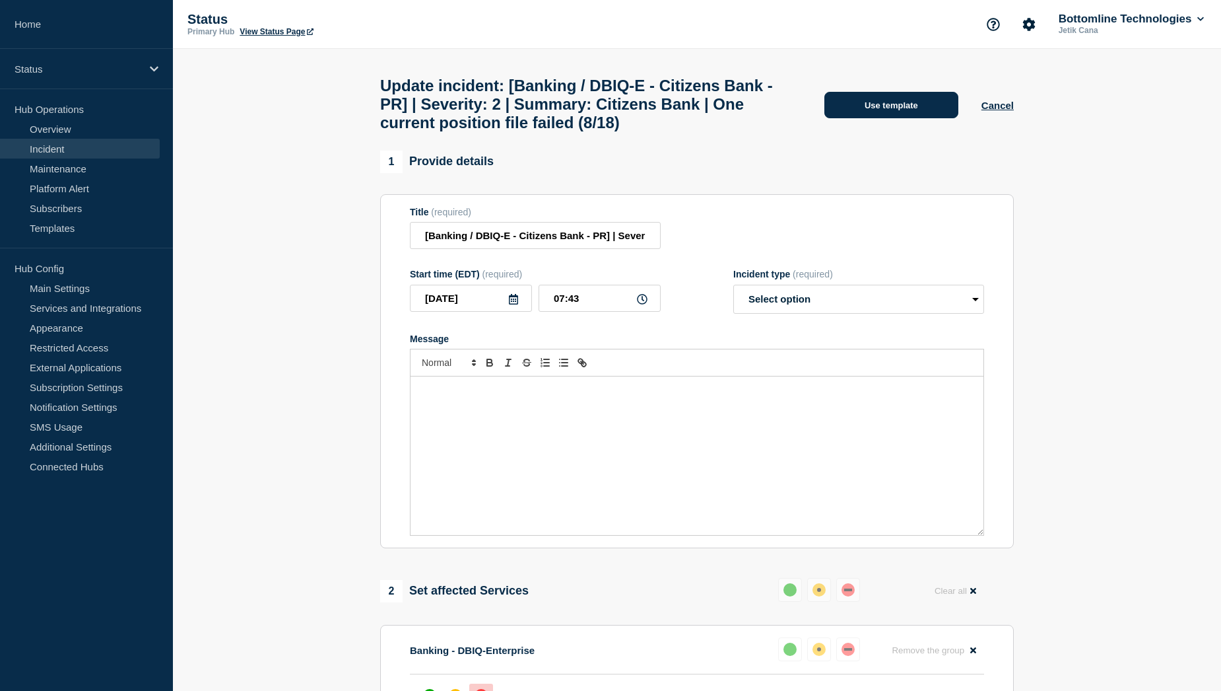
click at [887, 116] on button "Use template" at bounding box center [892, 105] width 134 height 26
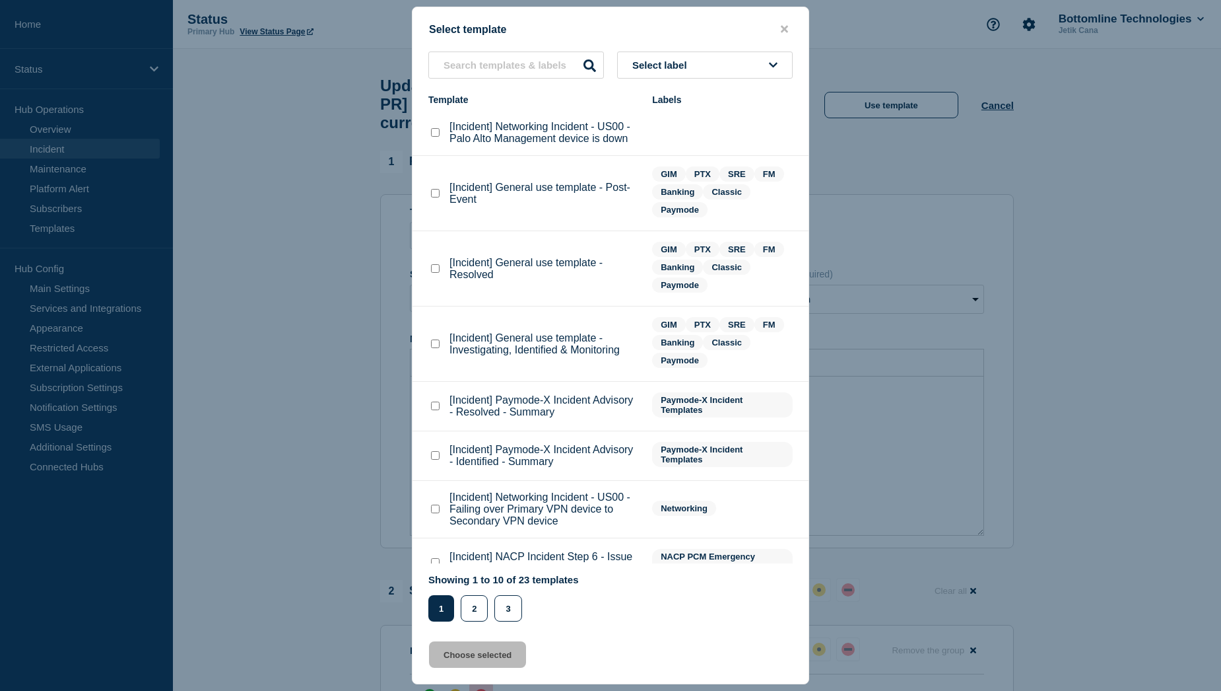
click at [430, 269] on div at bounding box center [434, 268] width 13 height 13
click at [434, 270] on checkbox"] "[Incident] General use template - Resolved checkbox" at bounding box center [435, 268] width 9 height 9
checkbox checkbox"] "true"
click at [472, 661] on button "Choose selected" at bounding box center [477, 654] width 97 height 26
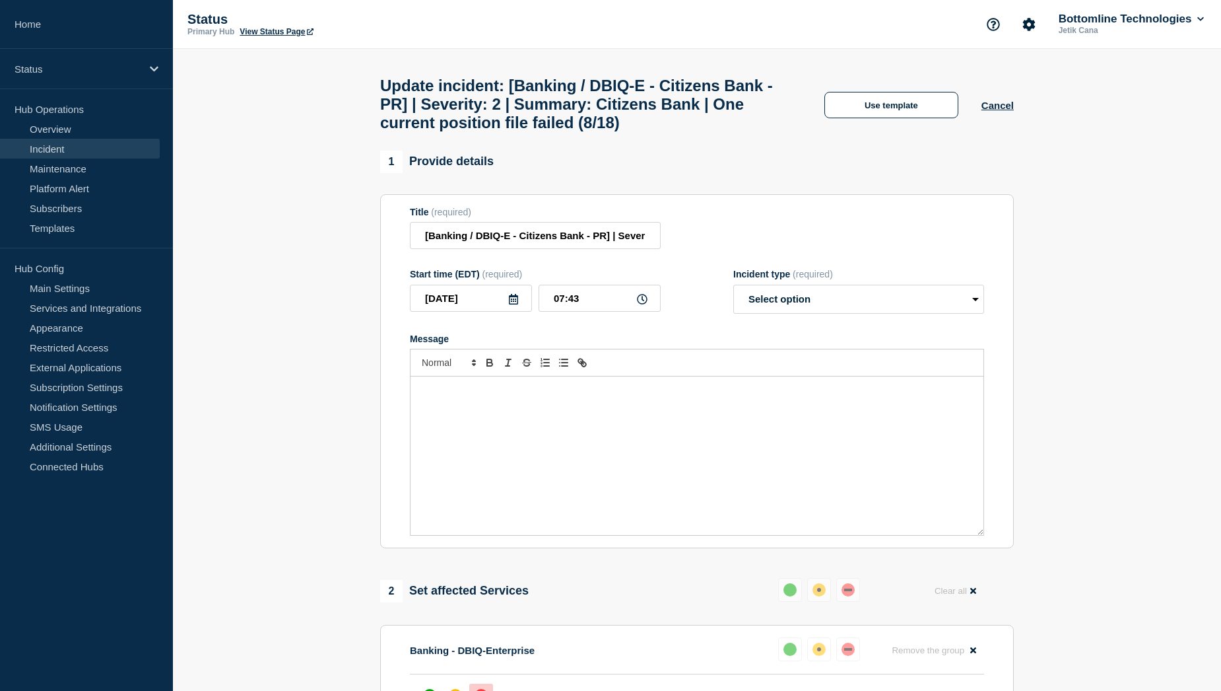
select select "resolved"
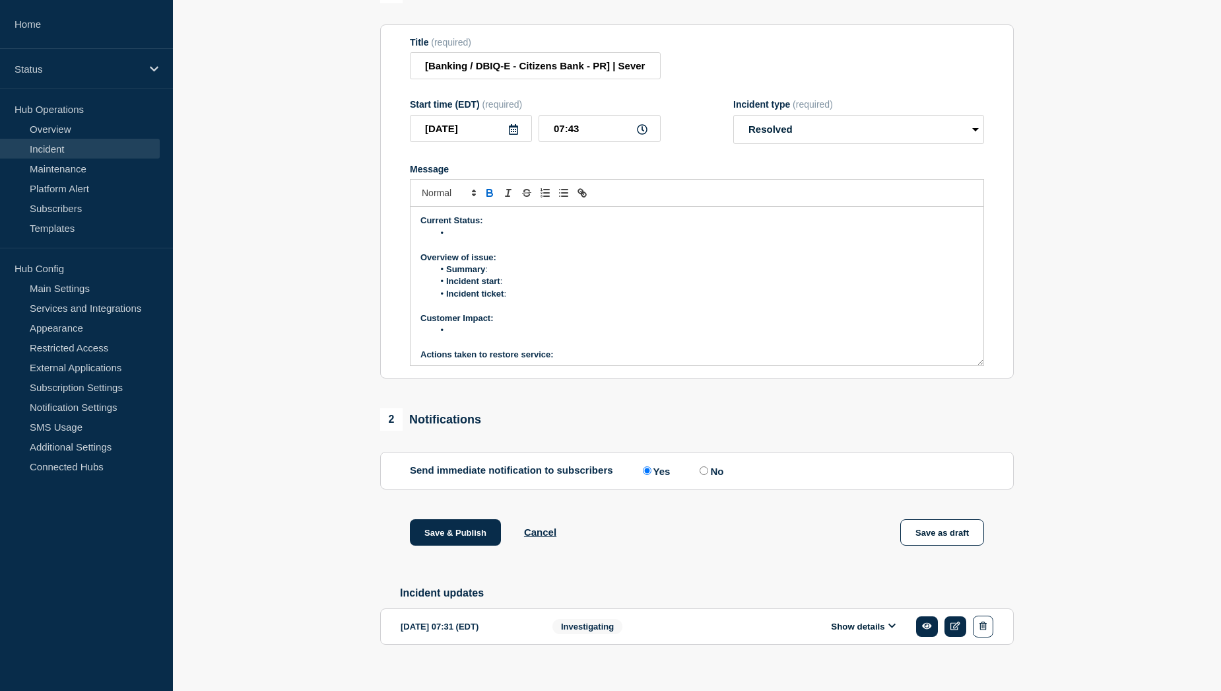
scroll to position [198, 0]
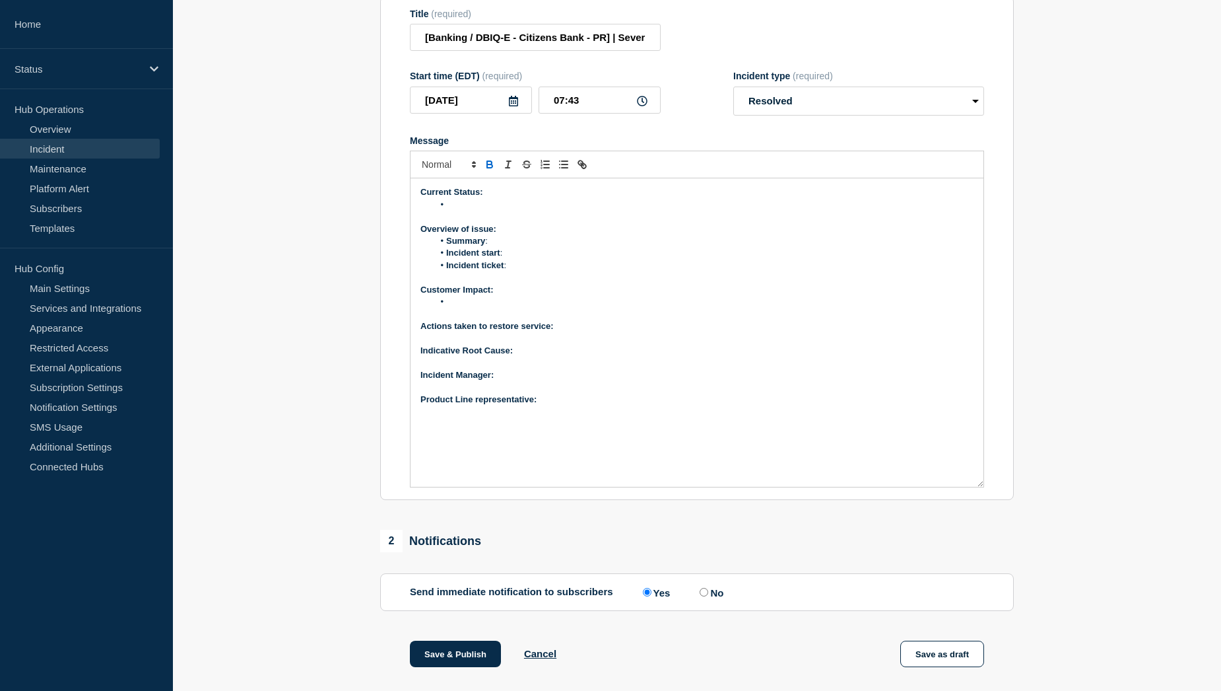
drag, startPoint x: 980, startPoint y: 360, endPoint x: 976, endPoint y: 519, distance: 159.1
click at [976, 487] on div "Current Status: Overview of issue: Summary : Incident start : Incident ticket :…" at bounding box center [697, 332] width 573 height 308
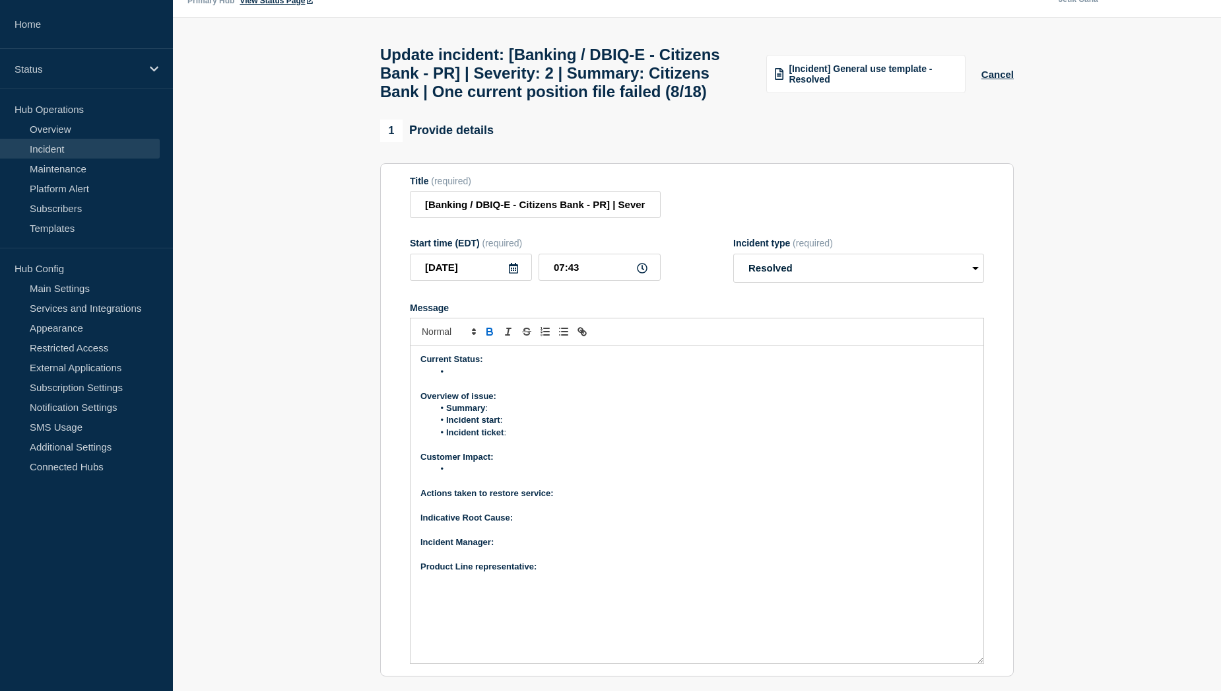
scroll to position [0, 0]
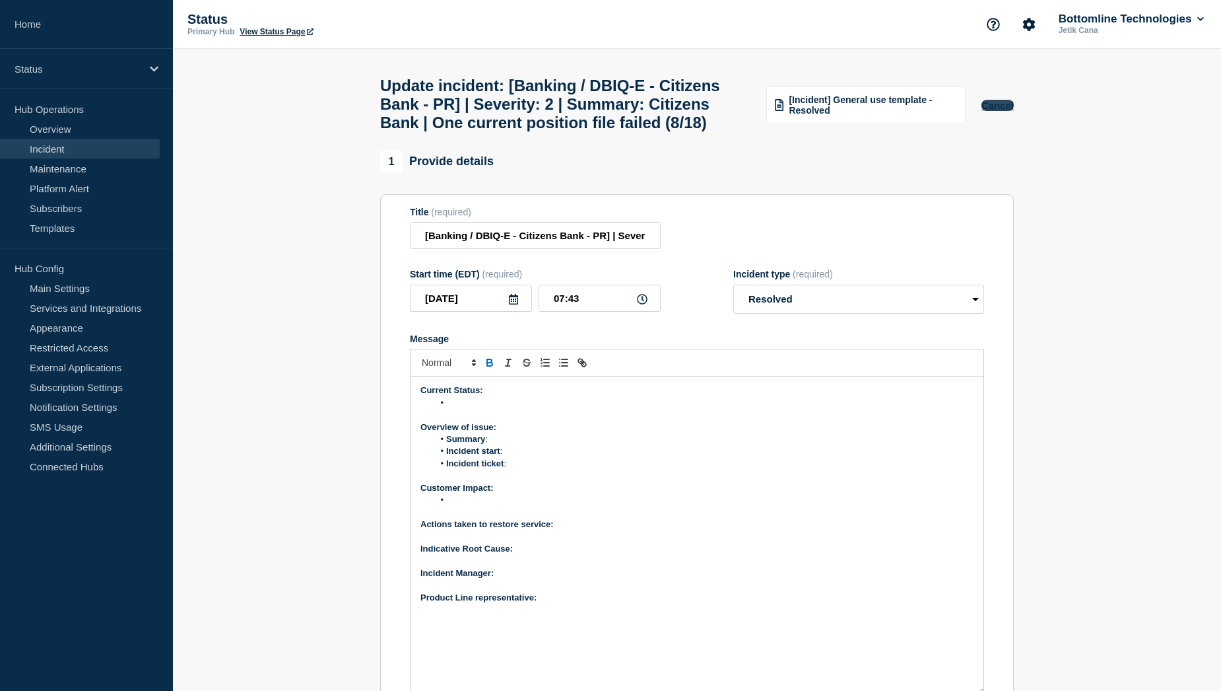
click at [1001, 111] on button "Cancel" at bounding box center [998, 105] width 32 height 11
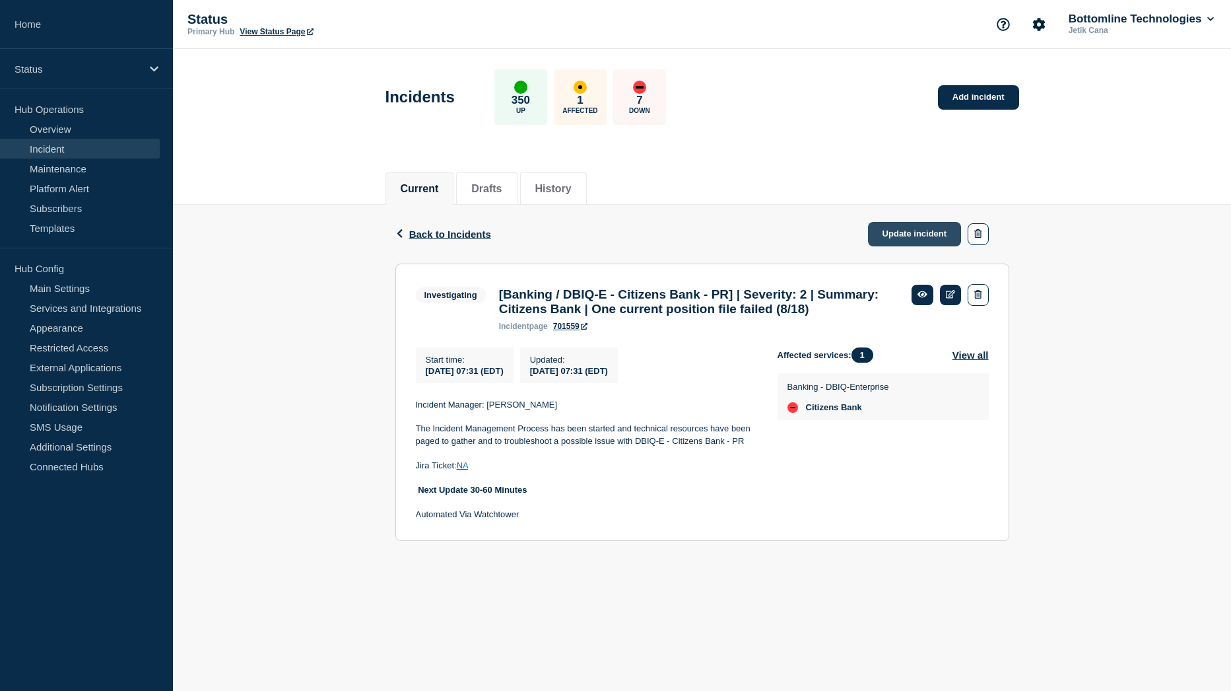
click at [906, 232] on link "Update incident" at bounding box center [915, 234] width 94 height 24
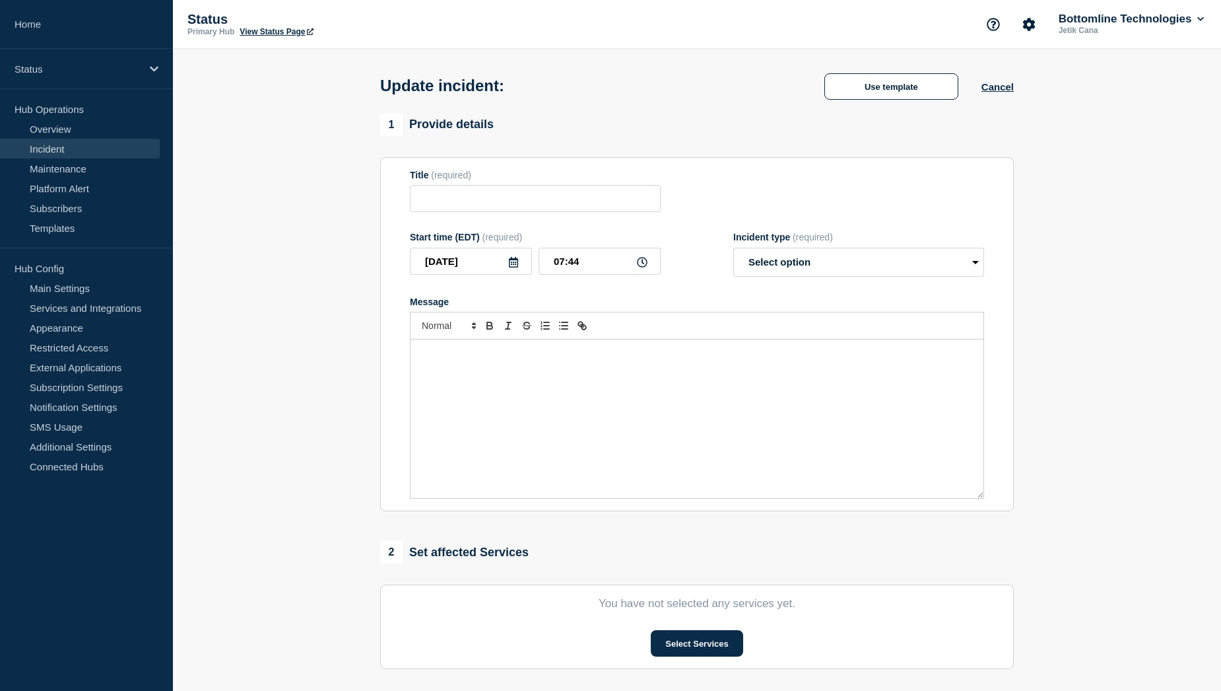
type input "[Banking / DBIQ-E - Citizens Bank - PR] | Severity: 2 | Summary: Citizens Bank …"
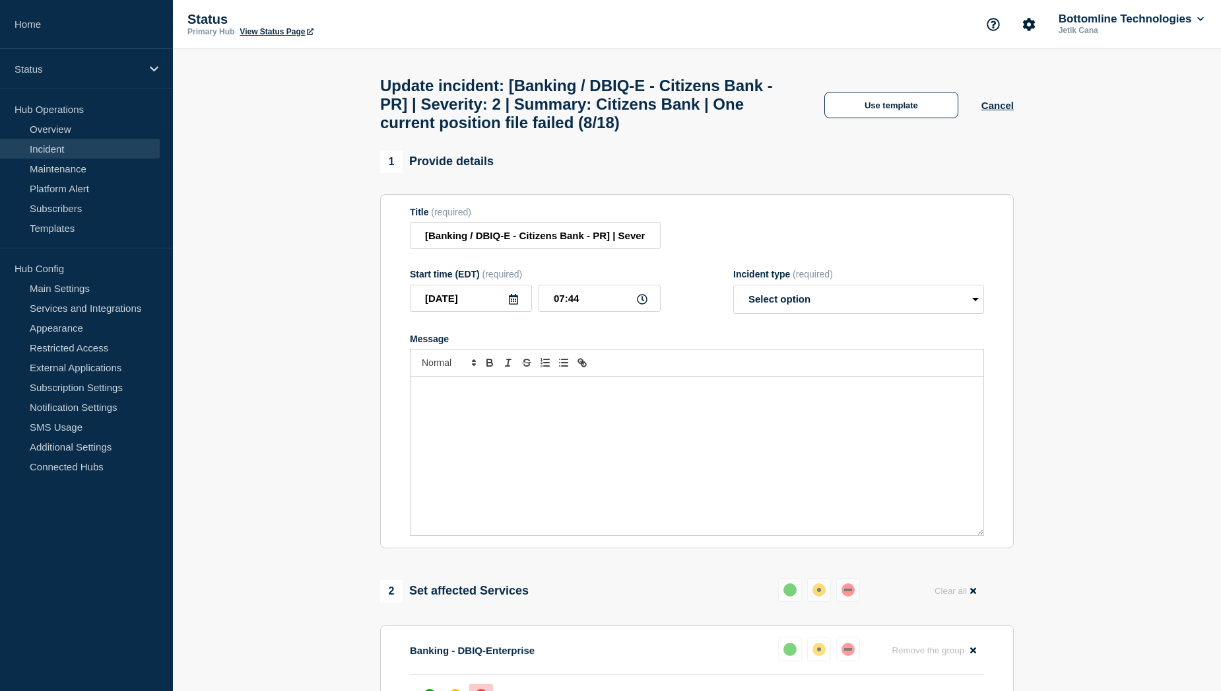
click at [498, 415] on div "Message" at bounding box center [697, 455] width 573 height 158
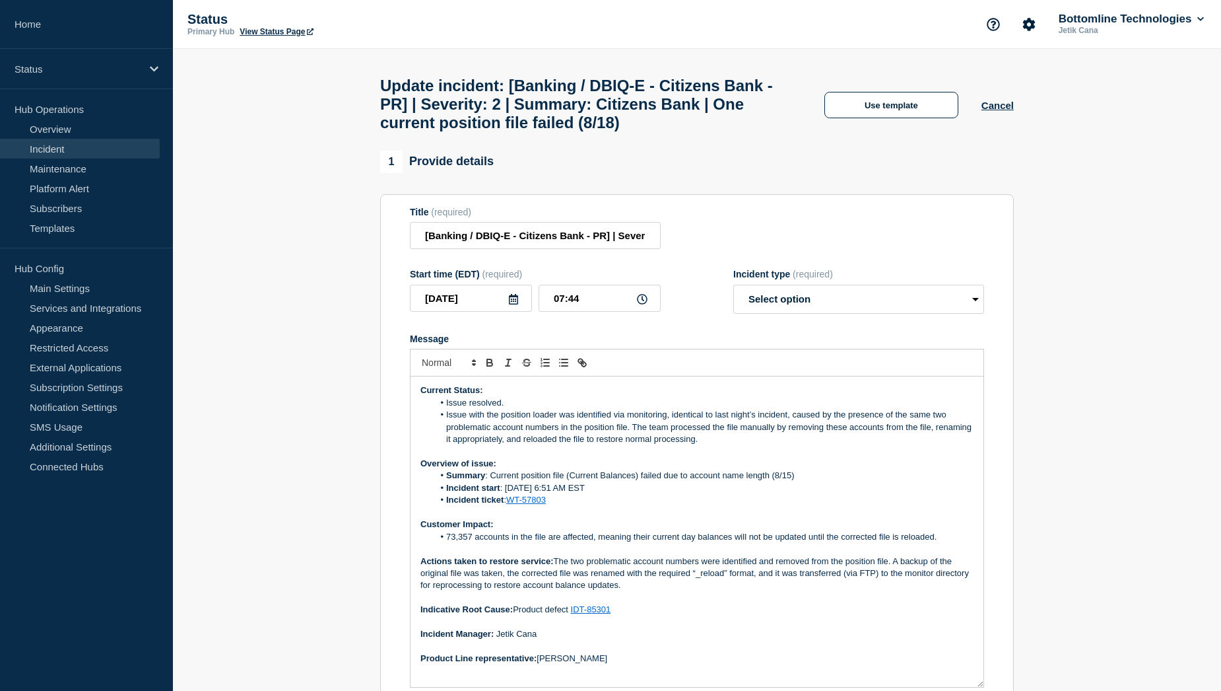
drag, startPoint x: 981, startPoint y: 540, endPoint x: 959, endPoint y: 692, distance: 153.5
click at [959, 690] on html "Home Status Hub Operations Overview Incident Maintenance Platform Alert Subscri…" at bounding box center [610, 345] width 1221 height 691
click at [454, 543] on li "73,357 accounts in the file are affected, meaning their current day balances wi…" at bounding box center [704, 537] width 541 height 12
click at [470, 543] on li "71,357 accounts in the file are affected, meaning their current day balances wi…" at bounding box center [704, 537] width 541 height 12
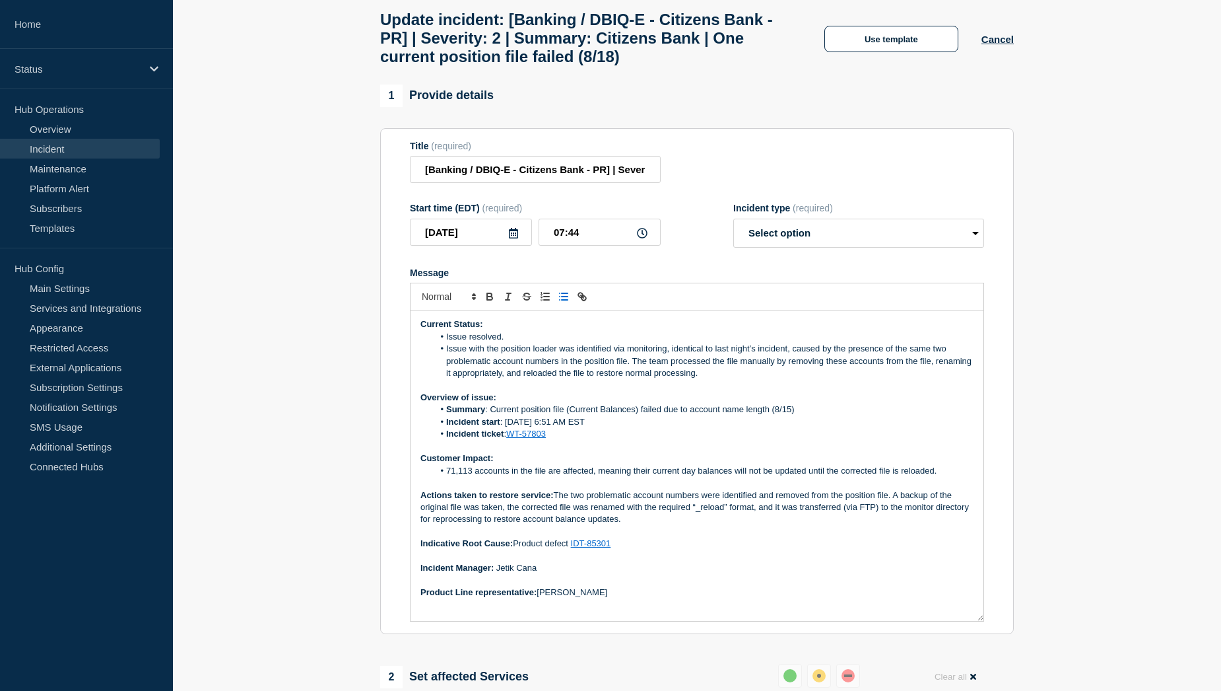
scroll to position [132, 0]
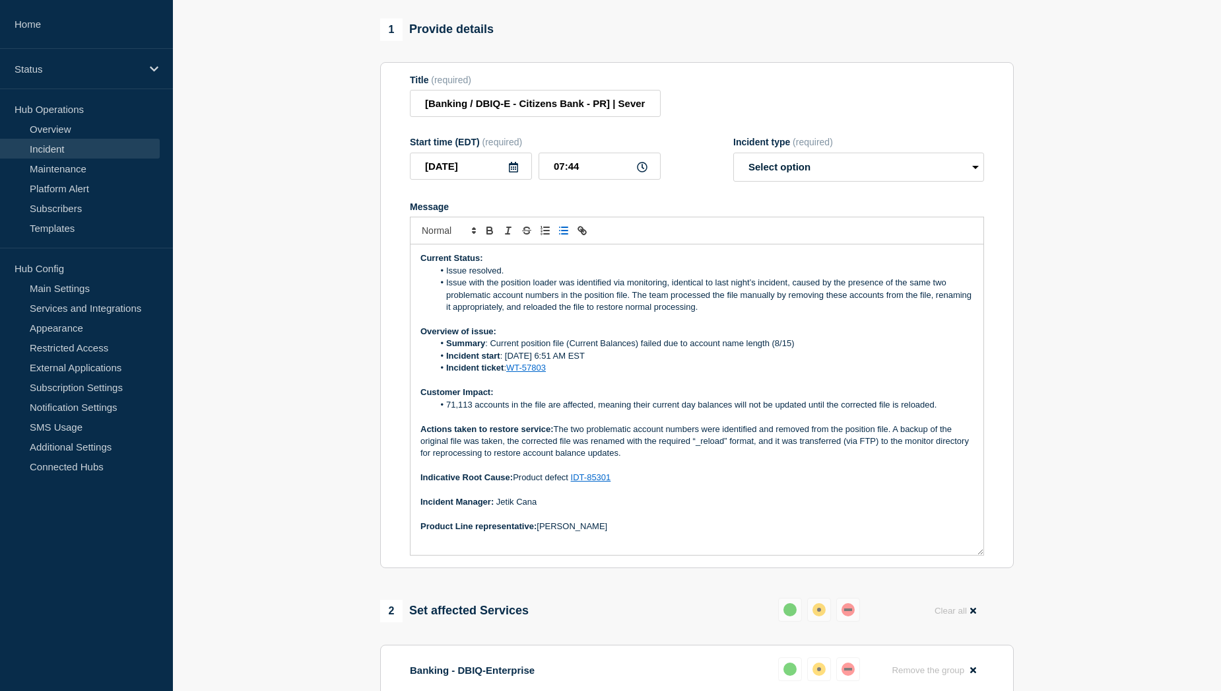
click at [514, 362] on li "Incident start : 15th of August @ 6:51 AM EST" at bounding box center [704, 356] width 541 height 12
click at [550, 374] on li "Incident ticket : WT-57803" at bounding box center [704, 368] width 541 height 12
click at [537, 374] on li "Incident ticket :" at bounding box center [704, 368] width 541 height 12
drag, startPoint x: 549, startPoint y: 378, endPoint x: 510, endPoint y: 378, distance: 39.0
click at [510, 374] on li "Incident ticket : WT-57887" at bounding box center [704, 368] width 541 height 12
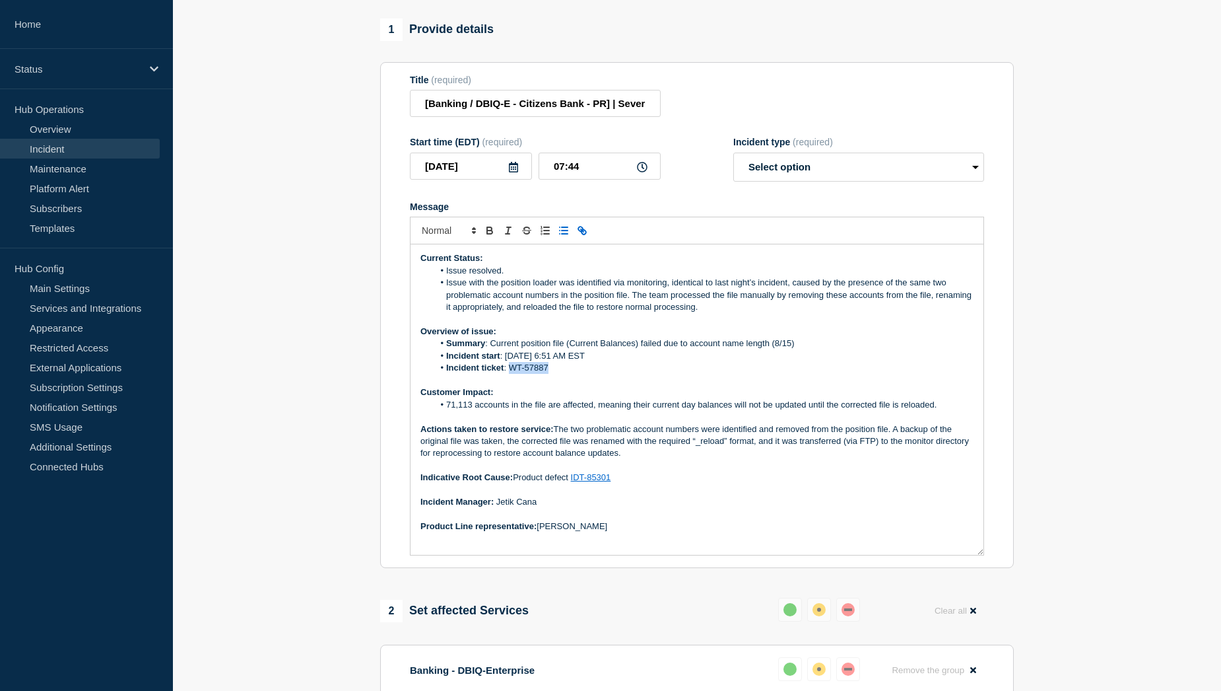
click at [587, 236] on icon "Toggle link" at bounding box center [582, 230] width 12 height 12
paste input "https://jira.bottomline.tech/browse/"
type input "https://jira.bottomline.tech/browse/WT-57887"
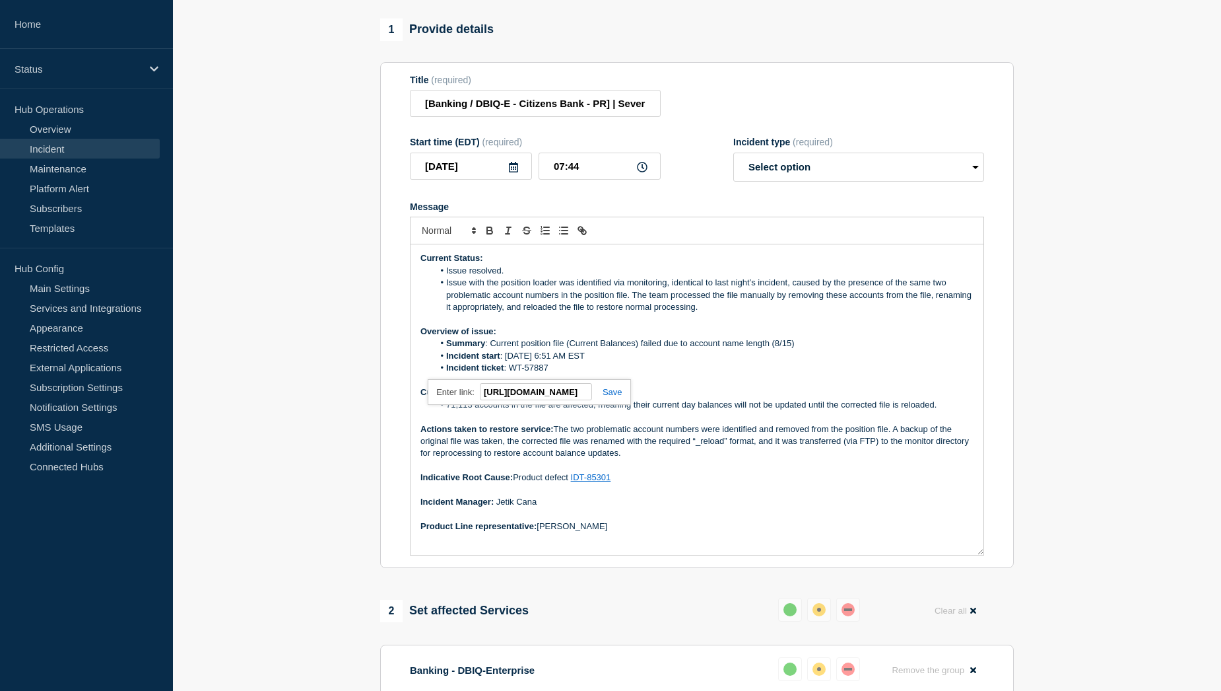
click at [619, 397] on link at bounding box center [607, 392] width 30 height 10
click at [524, 277] on li "Issue resolved." at bounding box center [704, 271] width 541 height 12
click at [790, 349] on li "Summary : Current position file (Current Balances) failed due to account name l…" at bounding box center [704, 343] width 541 height 12
click at [931, 176] on select "Select option Investigating Identified Monitoring Resolved" at bounding box center [858, 167] width 251 height 29
select select "resolved"
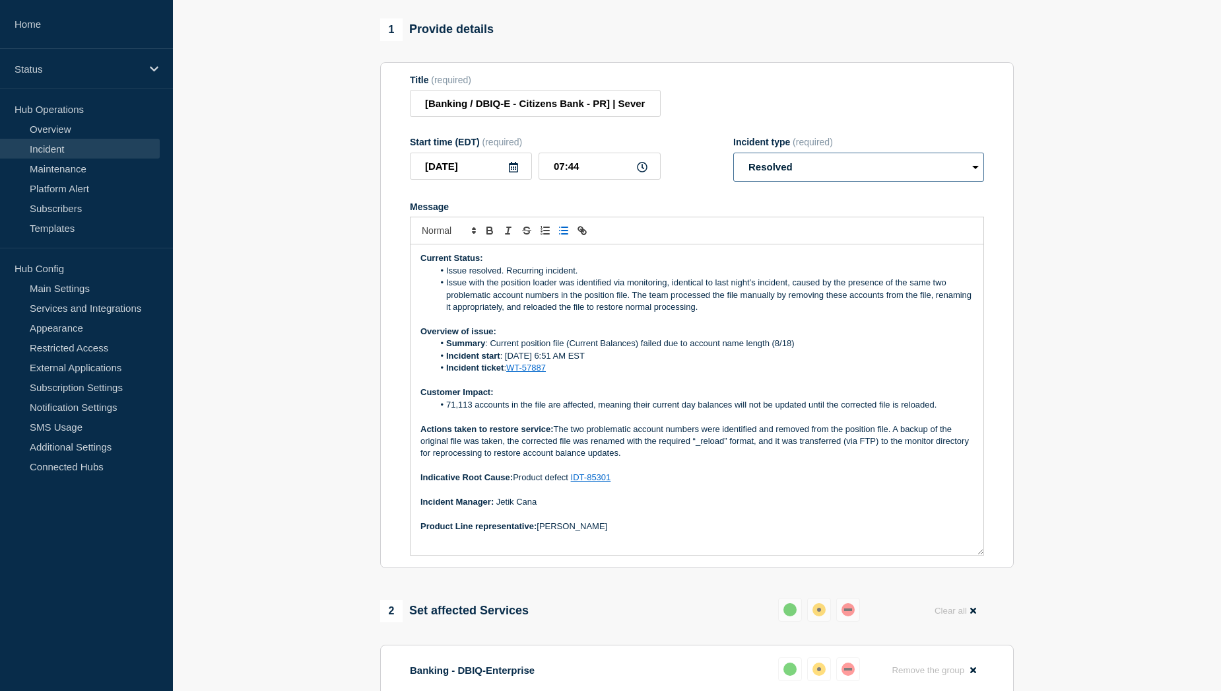
click at [733, 162] on select "Select option Investigating Identified Monitoring Resolved" at bounding box center [858, 167] width 251 height 29
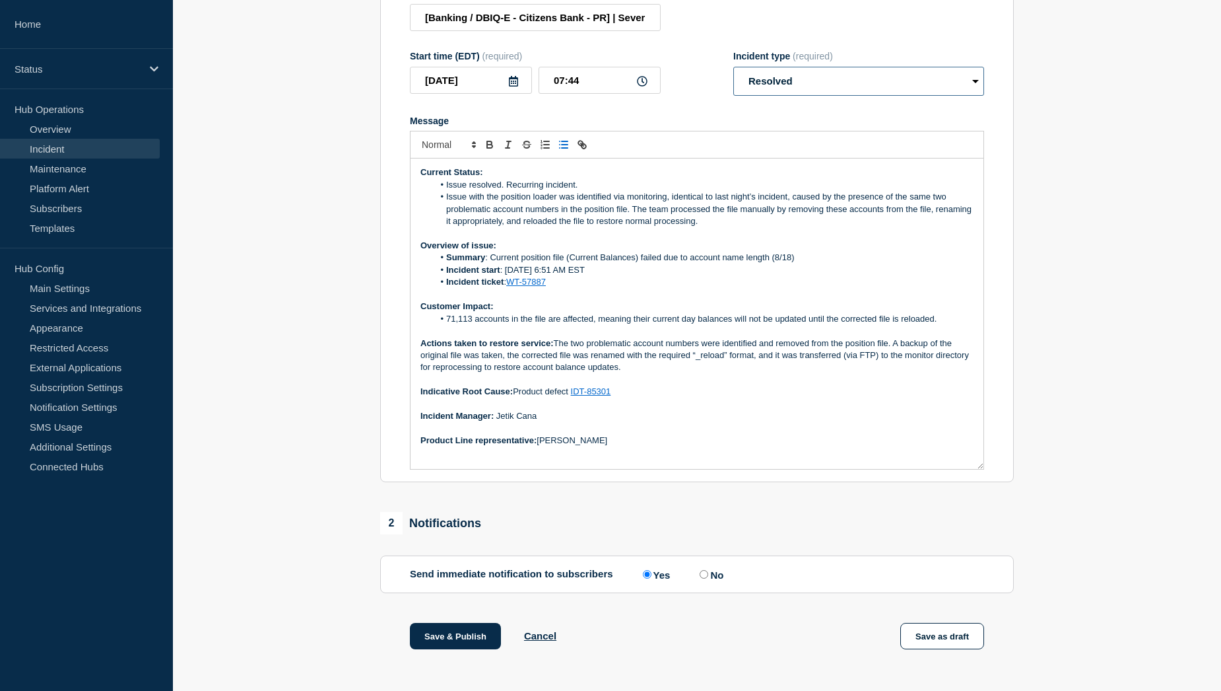
scroll to position [284, 0]
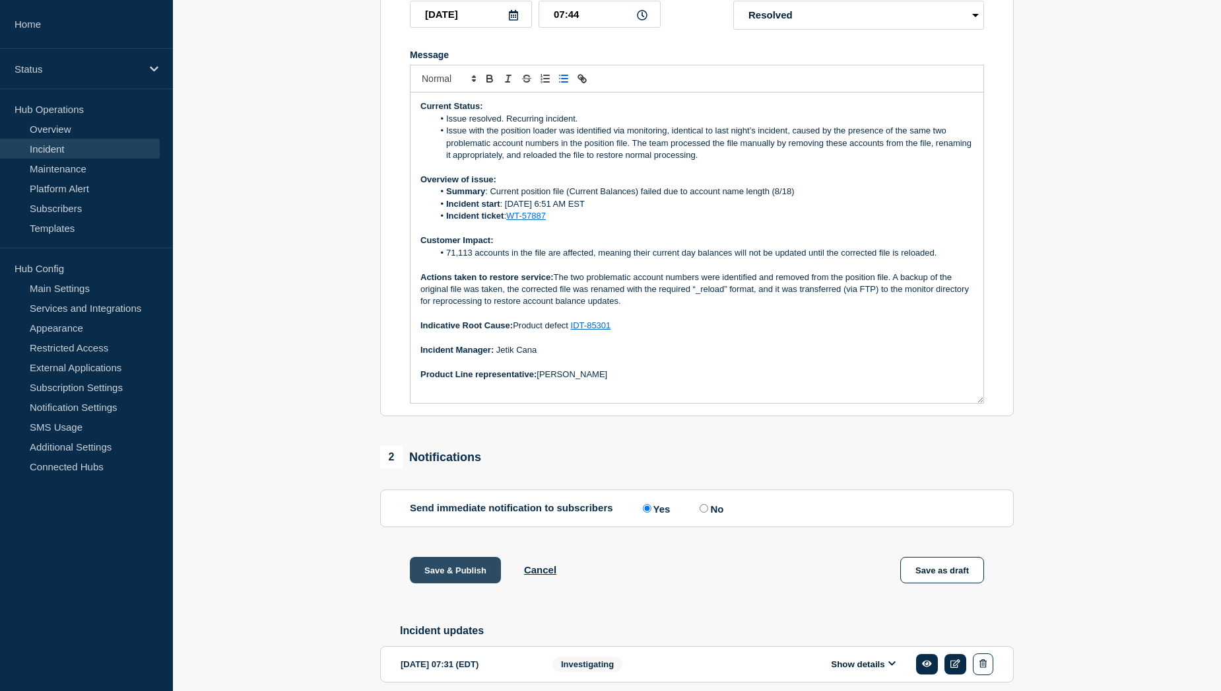
click at [450, 578] on button "Save & Publish" at bounding box center [455, 570] width 91 height 26
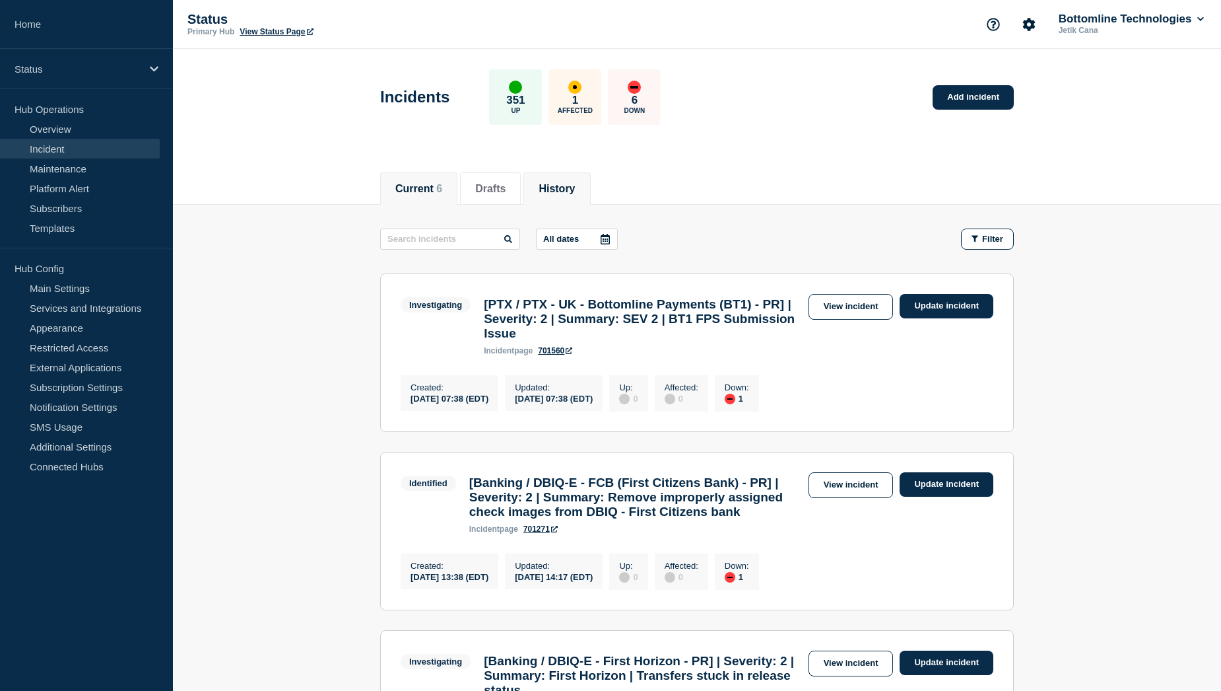
click at [569, 191] on button "History" at bounding box center [557, 189] width 36 height 12
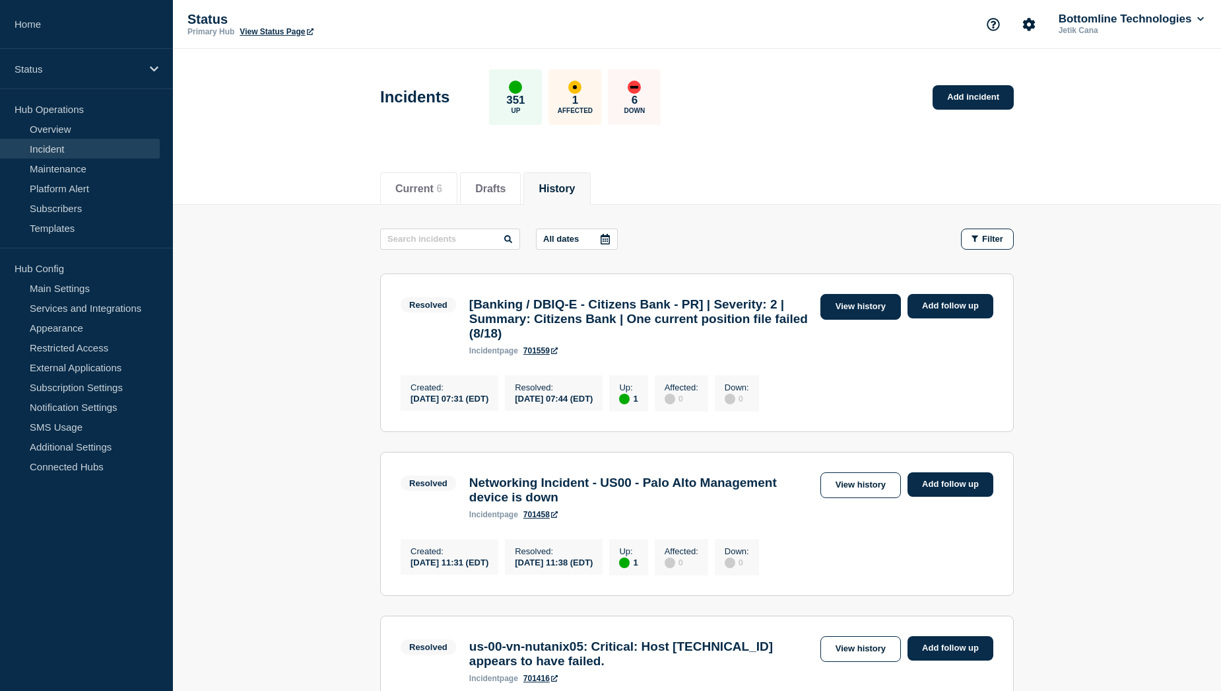
click at [845, 308] on link "View history" at bounding box center [861, 307] width 81 height 26
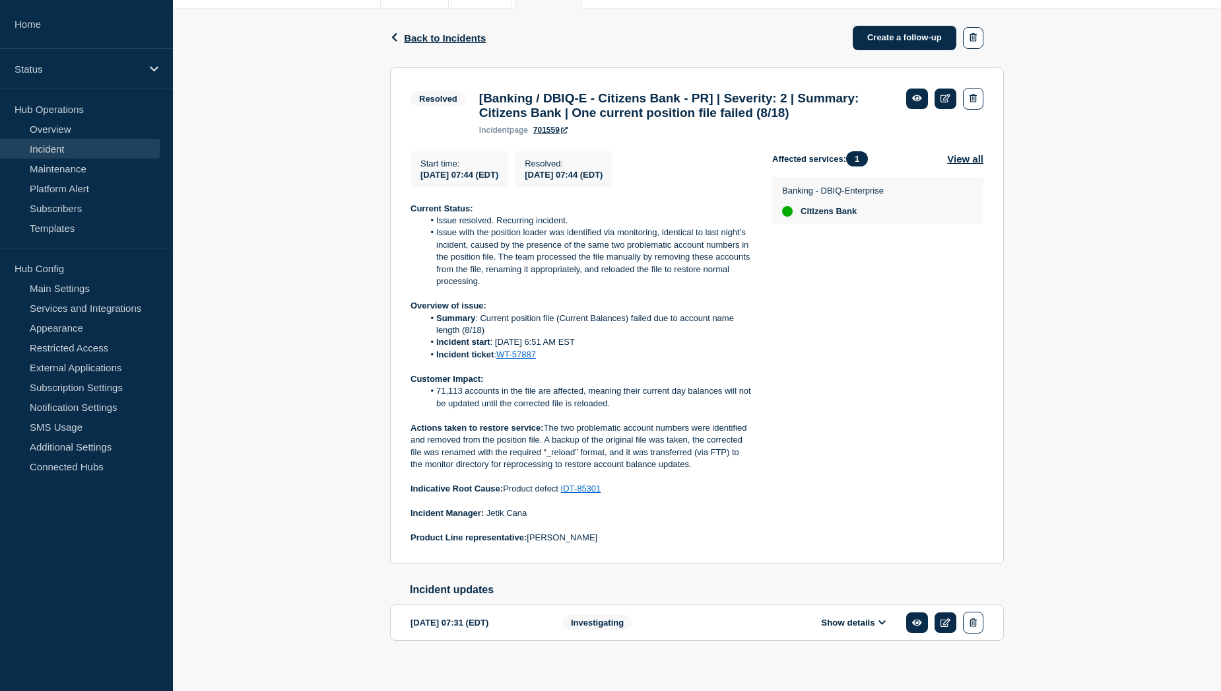
scroll to position [198, 0]
